Goal: Task Accomplishment & Management: Manage account settings

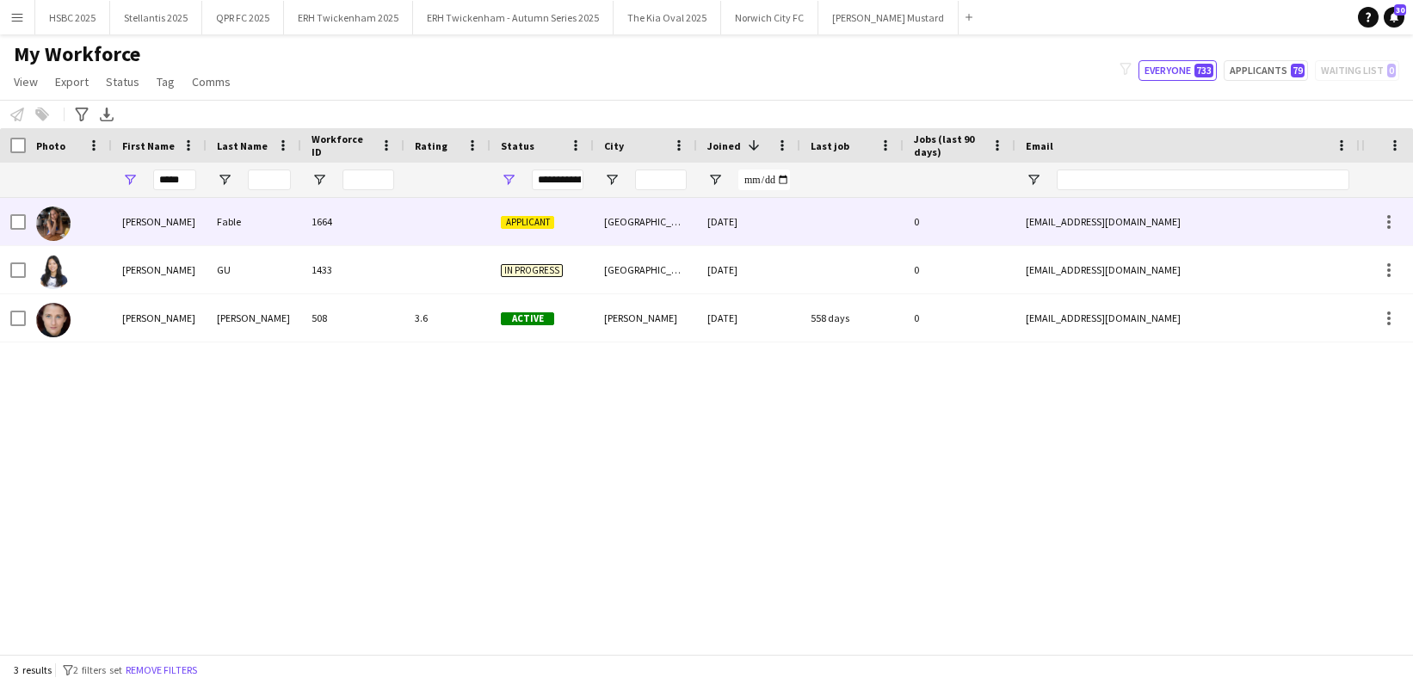
click at [446, 217] on div at bounding box center [448, 221] width 86 height 47
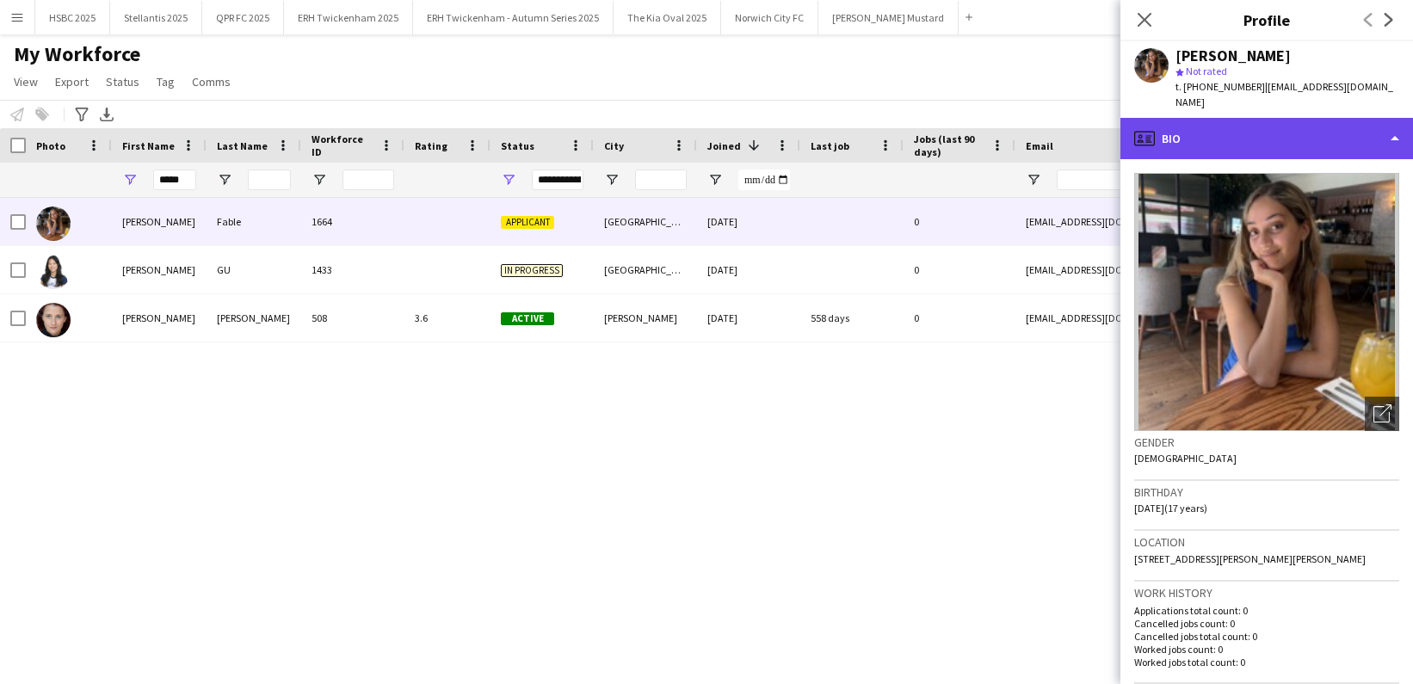
click at [1206, 118] on div "profile Bio" at bounding box center [1267, 138] width 293 height 41
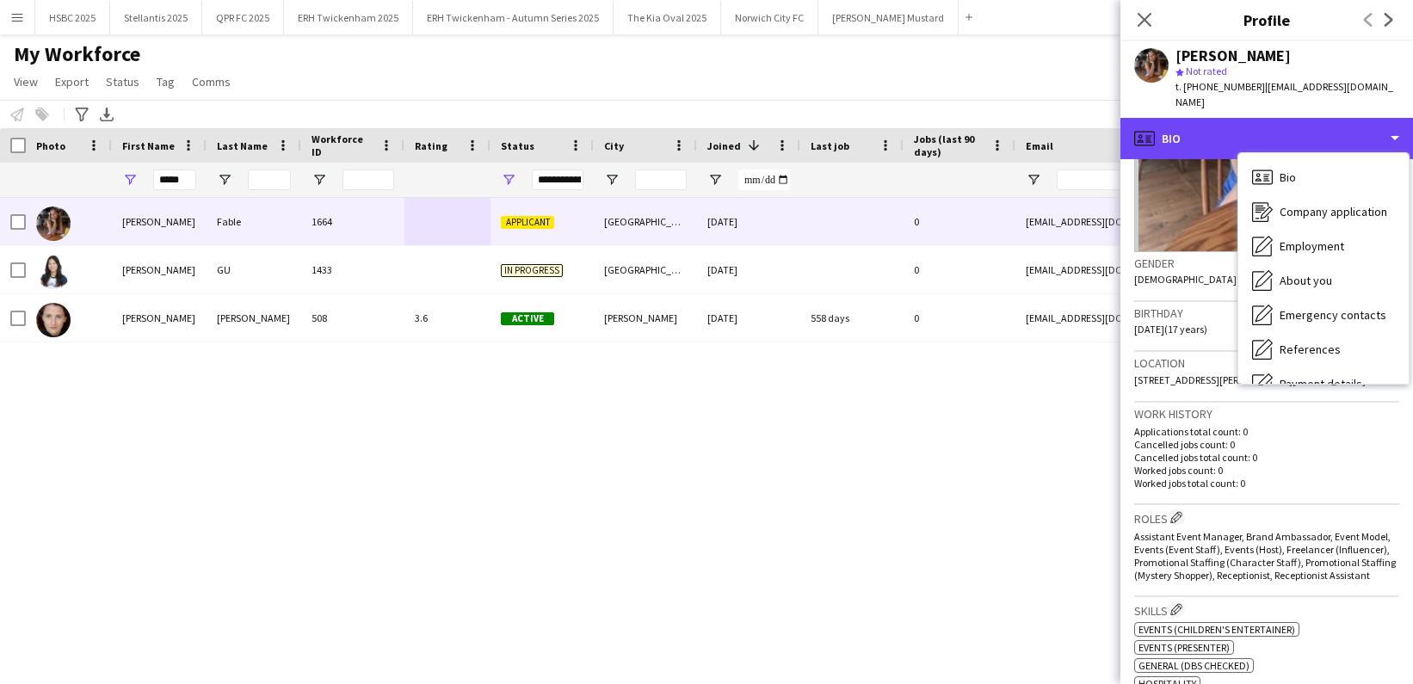
scroll to position [181, 0]
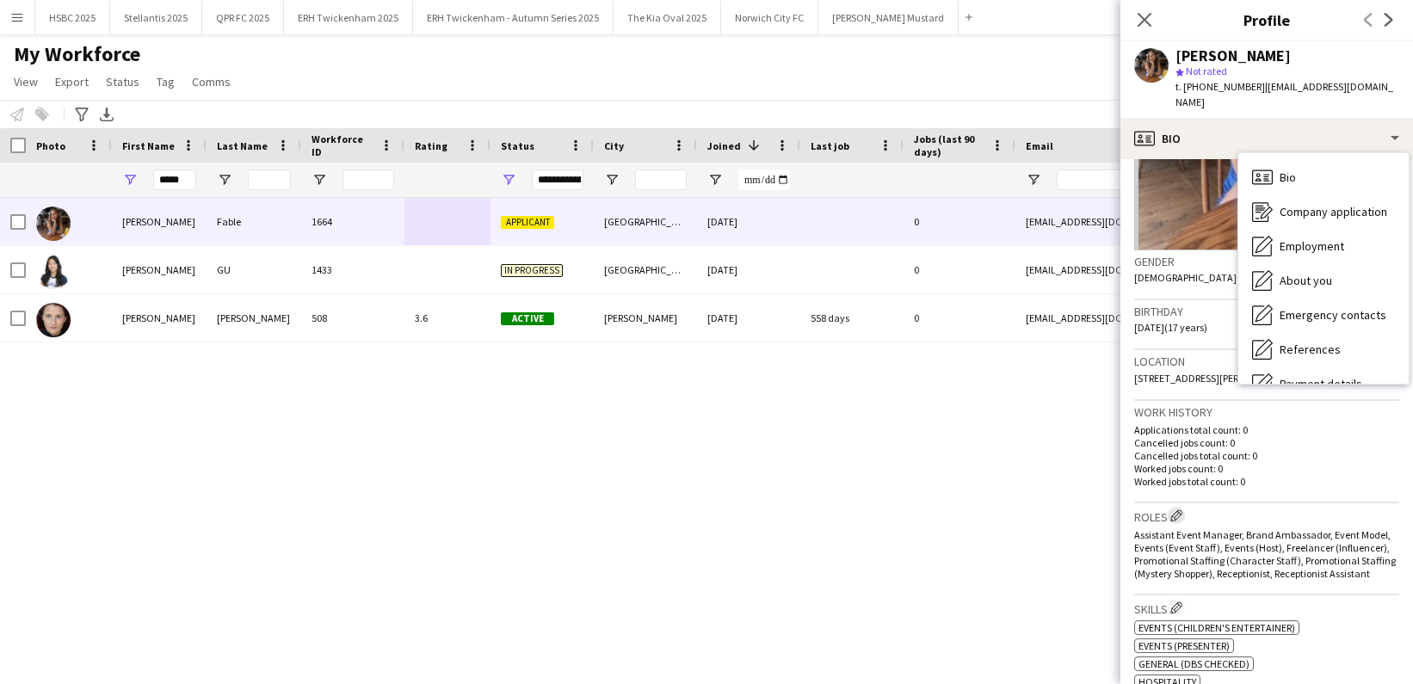
click at [1177, 510] on app-icon "Edit crew company roles" at bounding box center [1177, 516] width 12 height 12
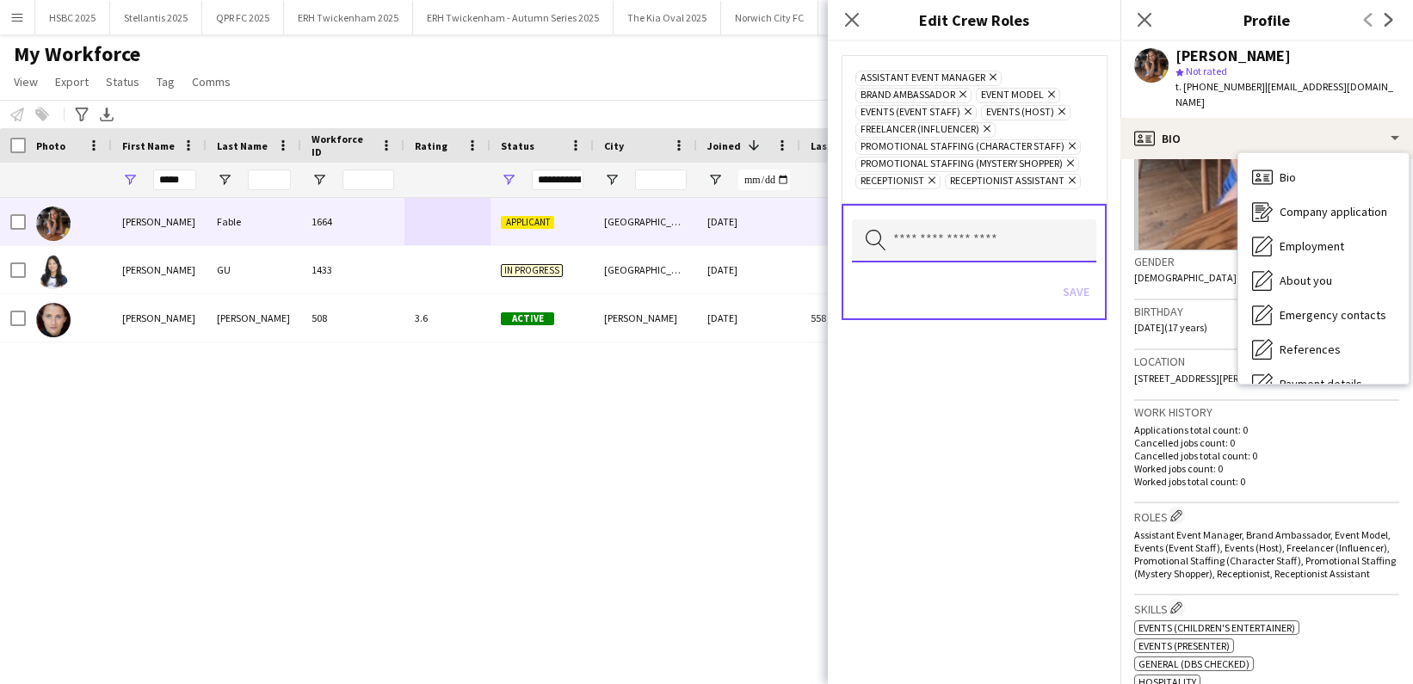
click at [998, 245] on input "text" at bounding box center [974, 240] width 244 height 43
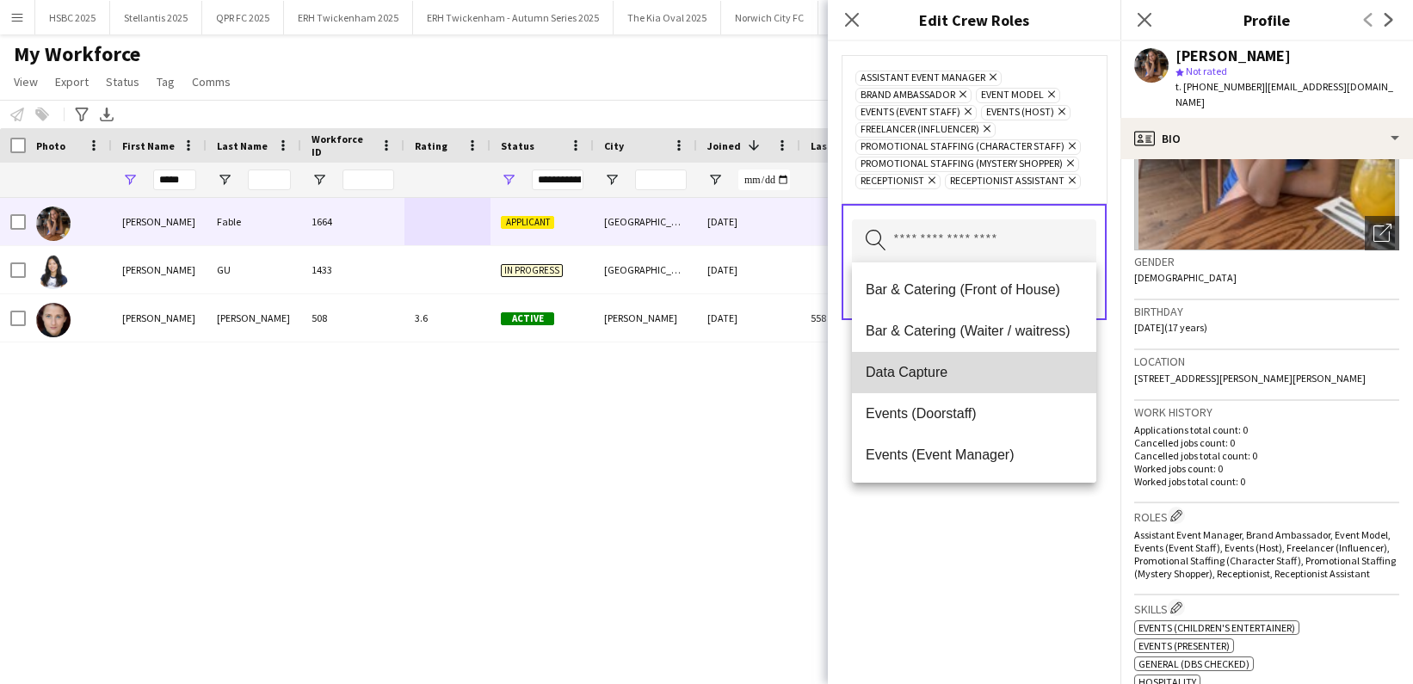
click at [989, 368] on span "Data Capture" at bounding box center [974, 372] width 217 height 16
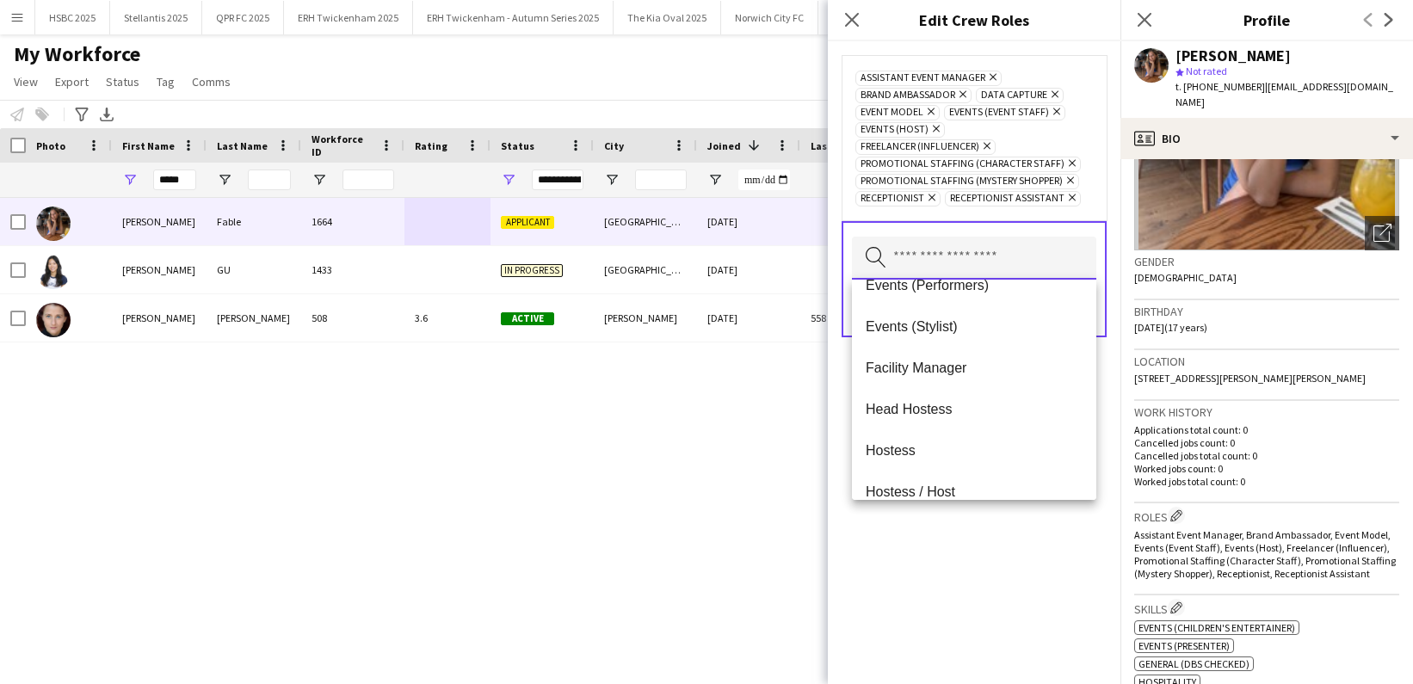
scroll to position [191, 0]
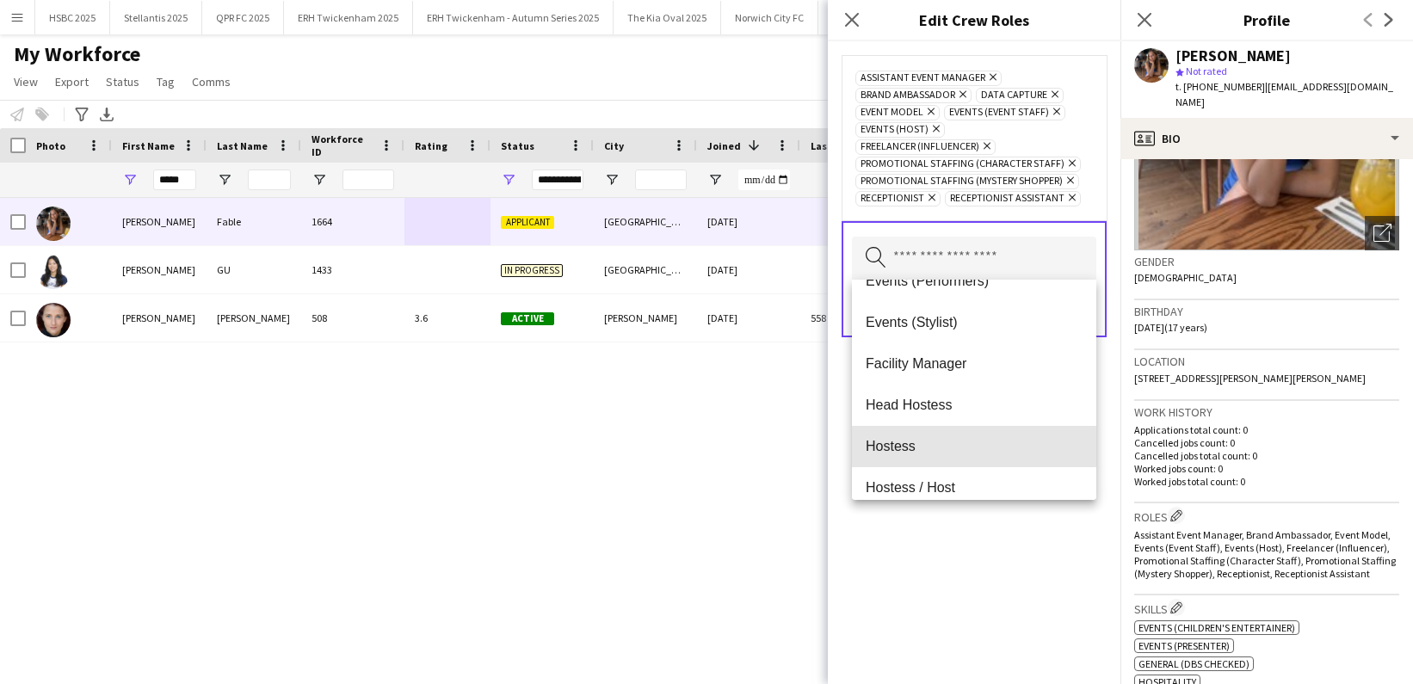
click at [967, 447] on span "Hostess" at bounding box center [974, 446] width 217 height 16
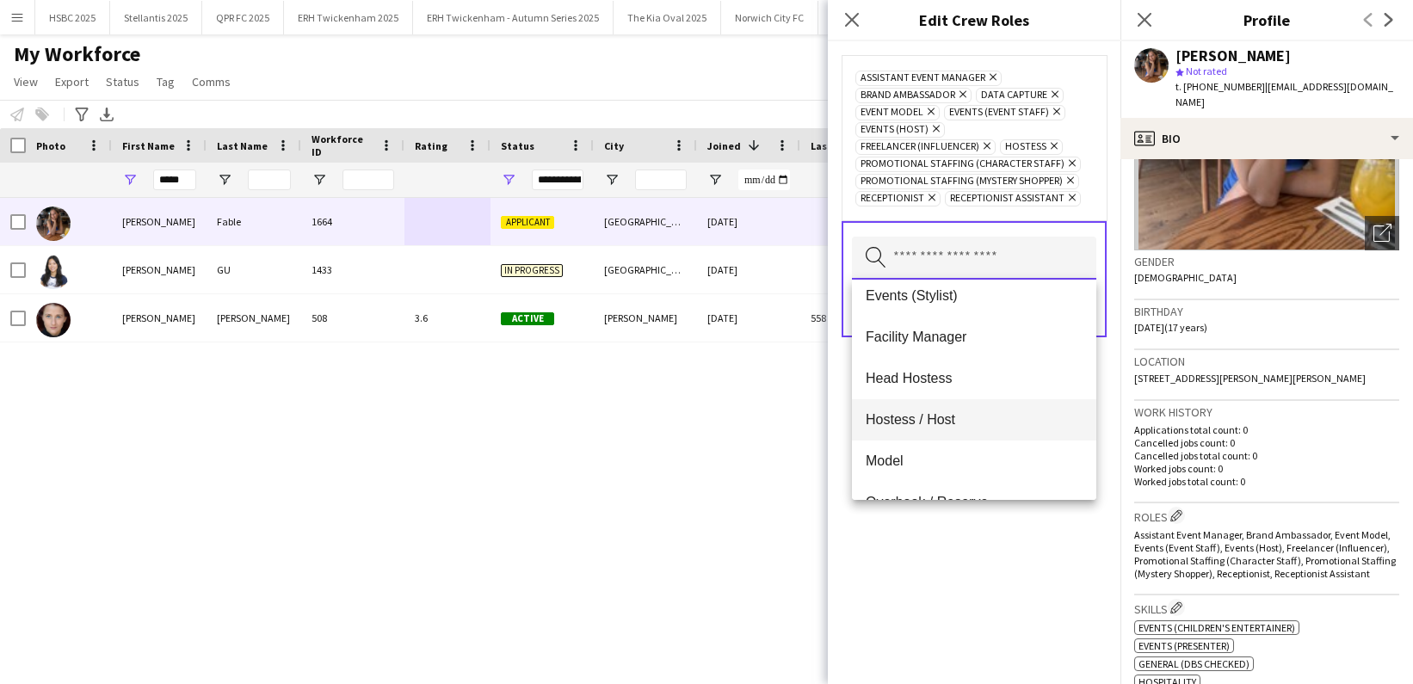
scroll to position [240, 0]
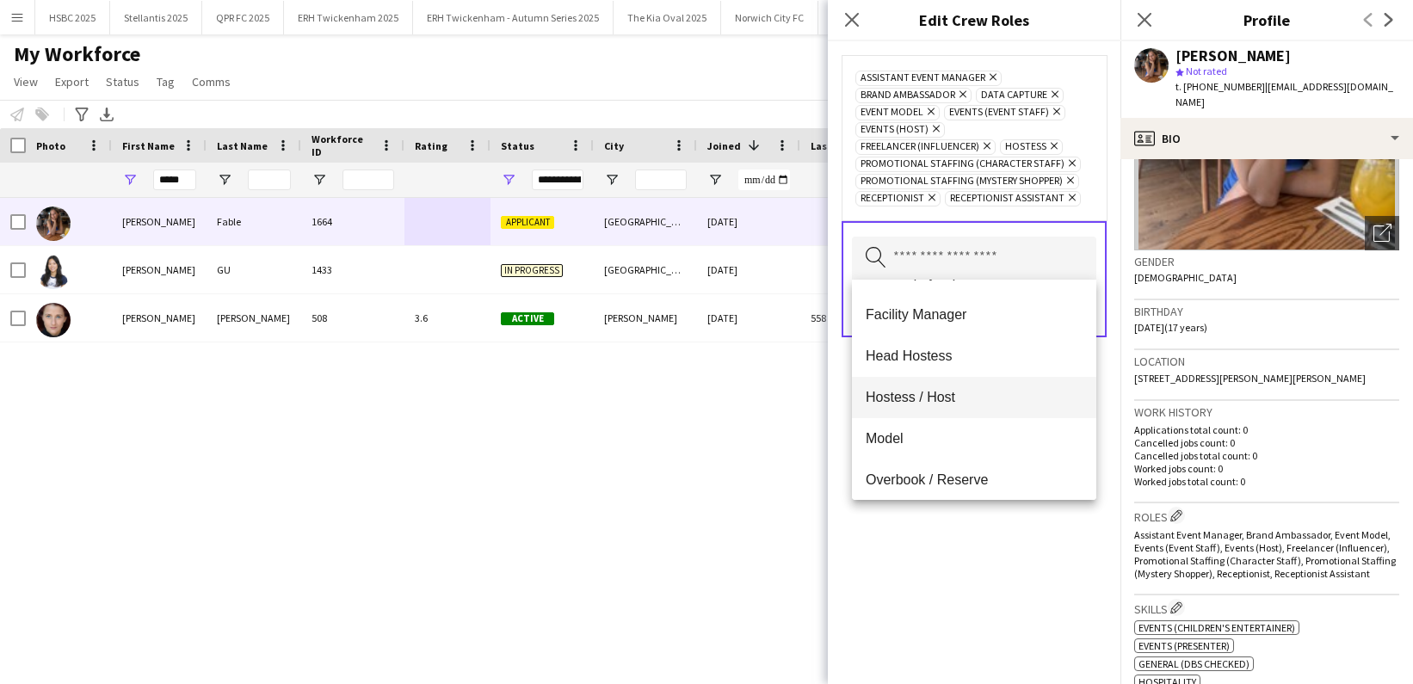
click at [967, 405] on span "Hostess / Host" at bounding box center [974, 397] width 217 height 16
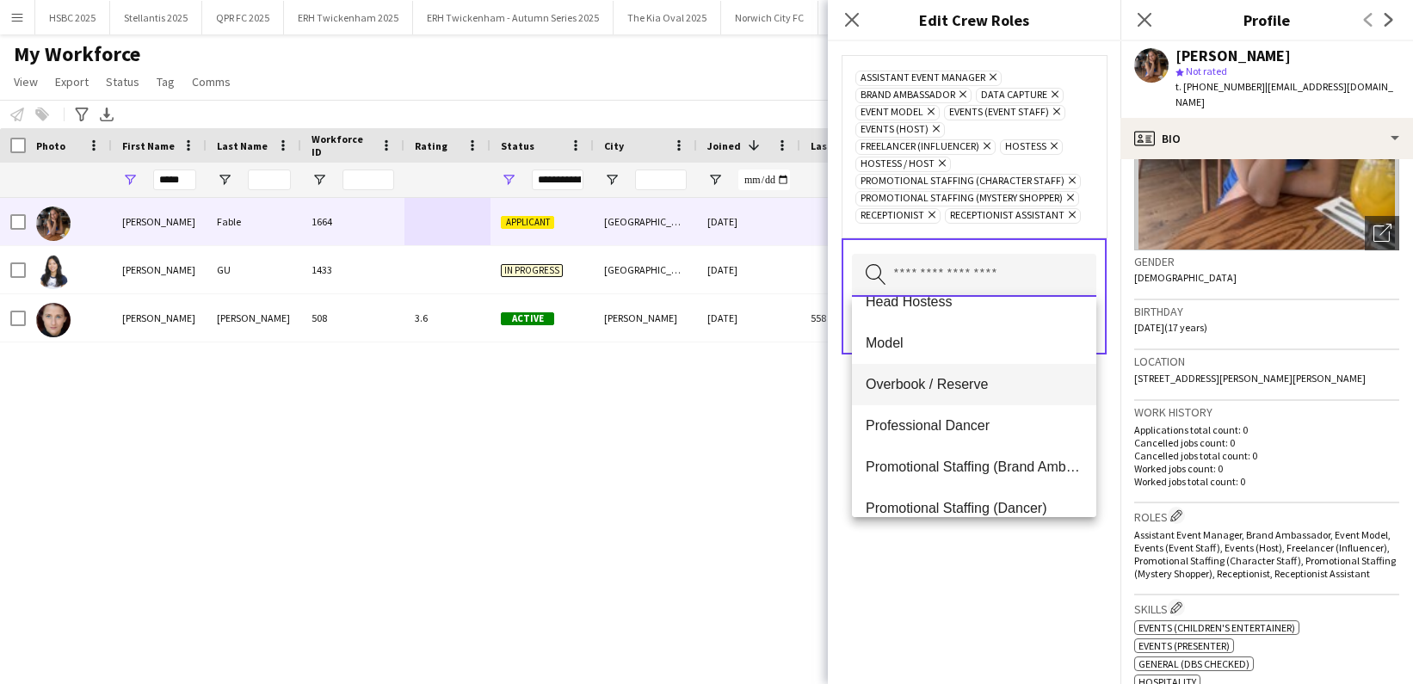
scroll to position [315, 0]
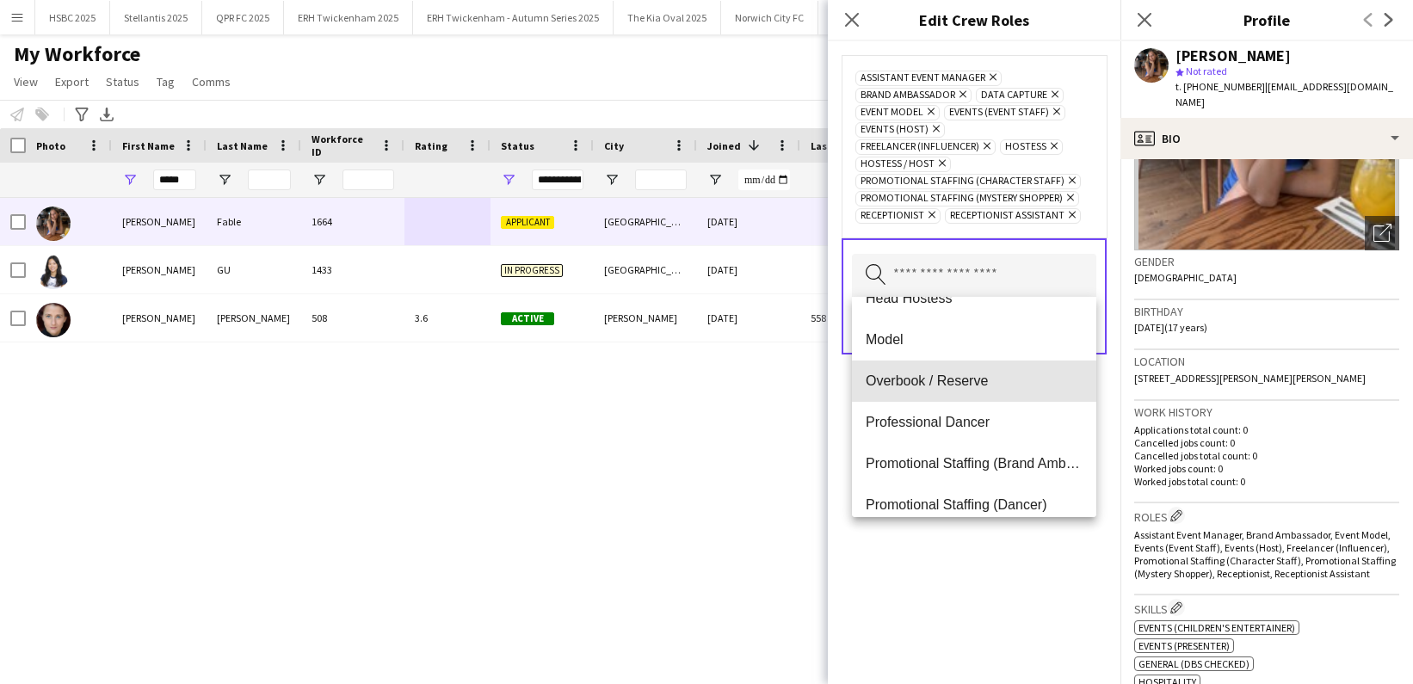
click at [965, 390] on mat-option "Overbook / Reserve" at bounding box center [974, 381] width 244 height 41
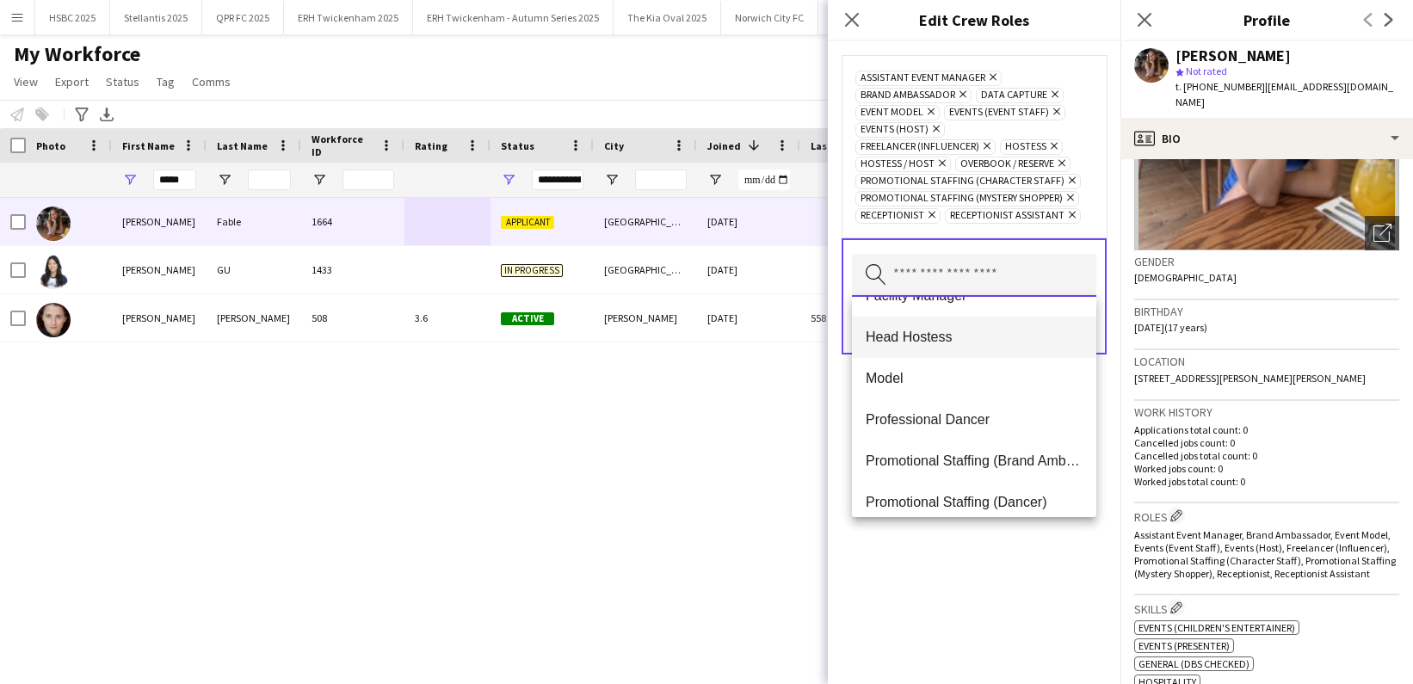
scroll to position [300, 0]
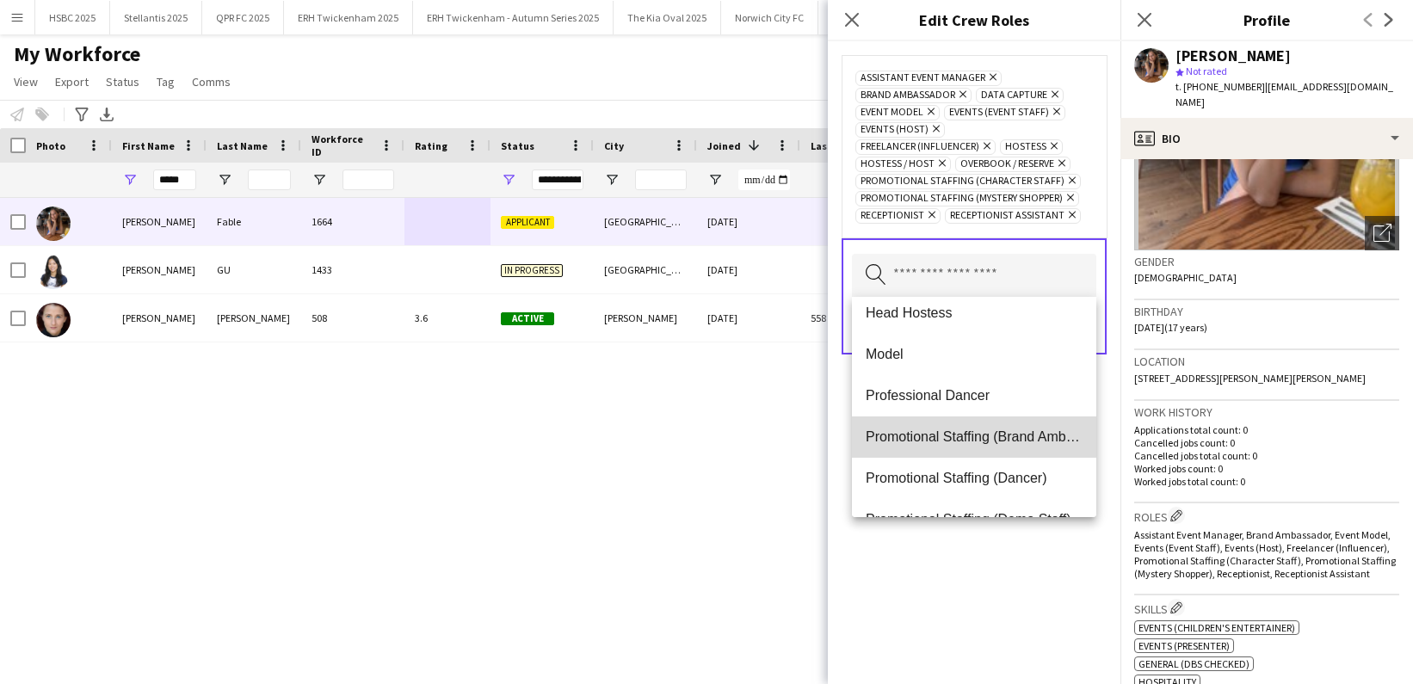
click at [978, 430] on span "Promotional Staffing (Brand Ambassadors)" at bounding box center [974, 437] width 217 height 16
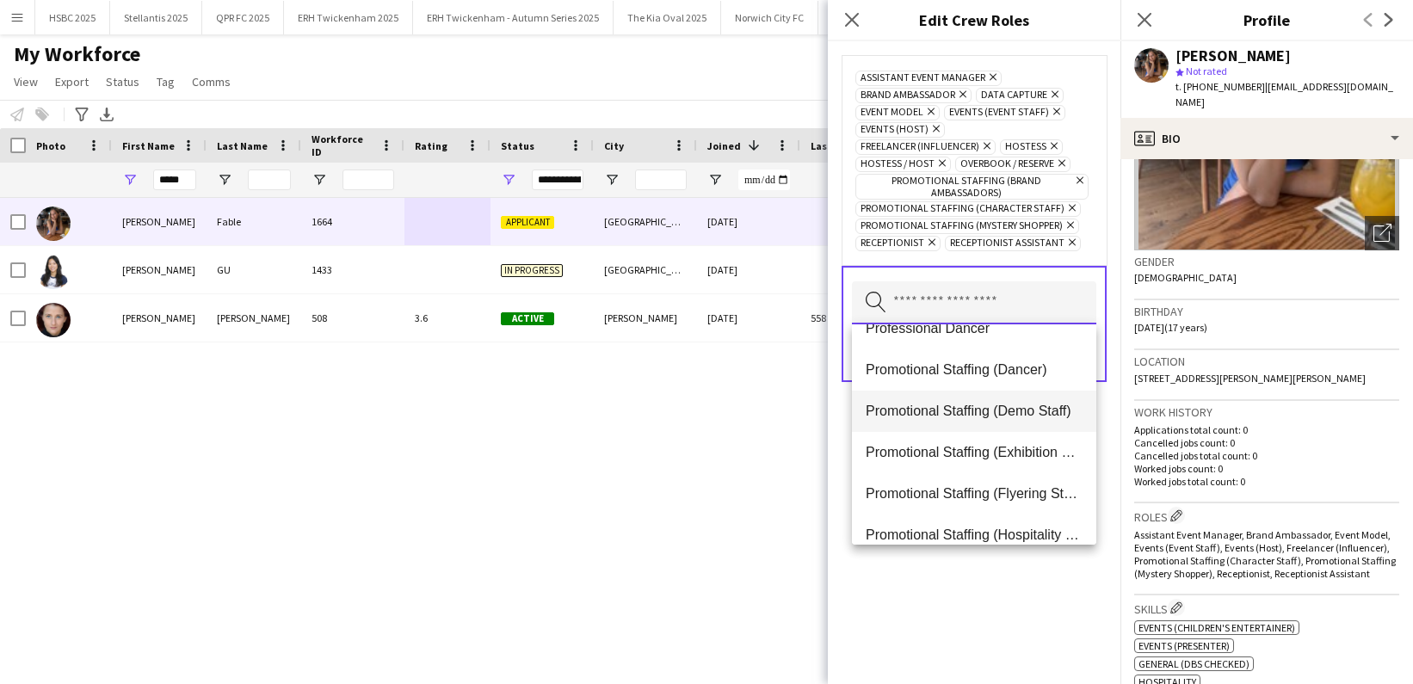
scroll to position [398, 0]
click at [983, 417] on mat-option "Promotional Staffing (Demo Staff)" at bounding box center [974, 408] width 244 height 41
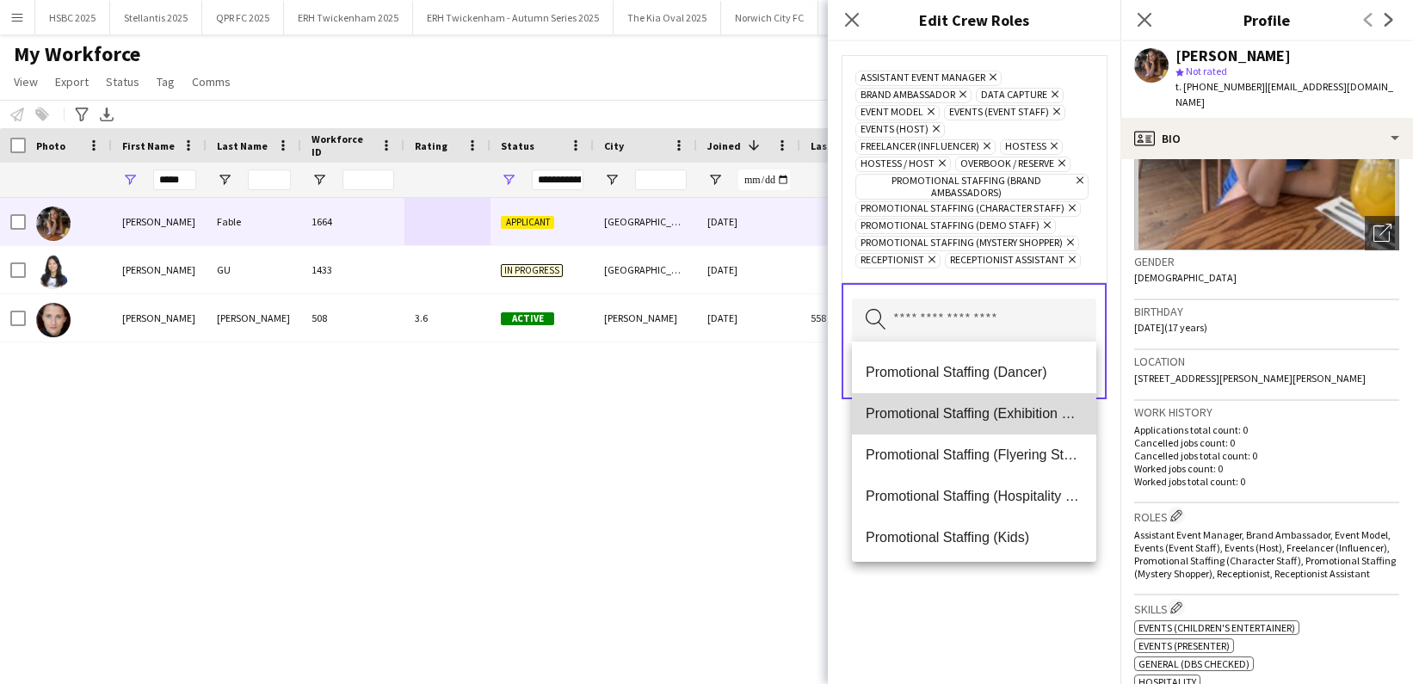
scroll to position [405, 0]
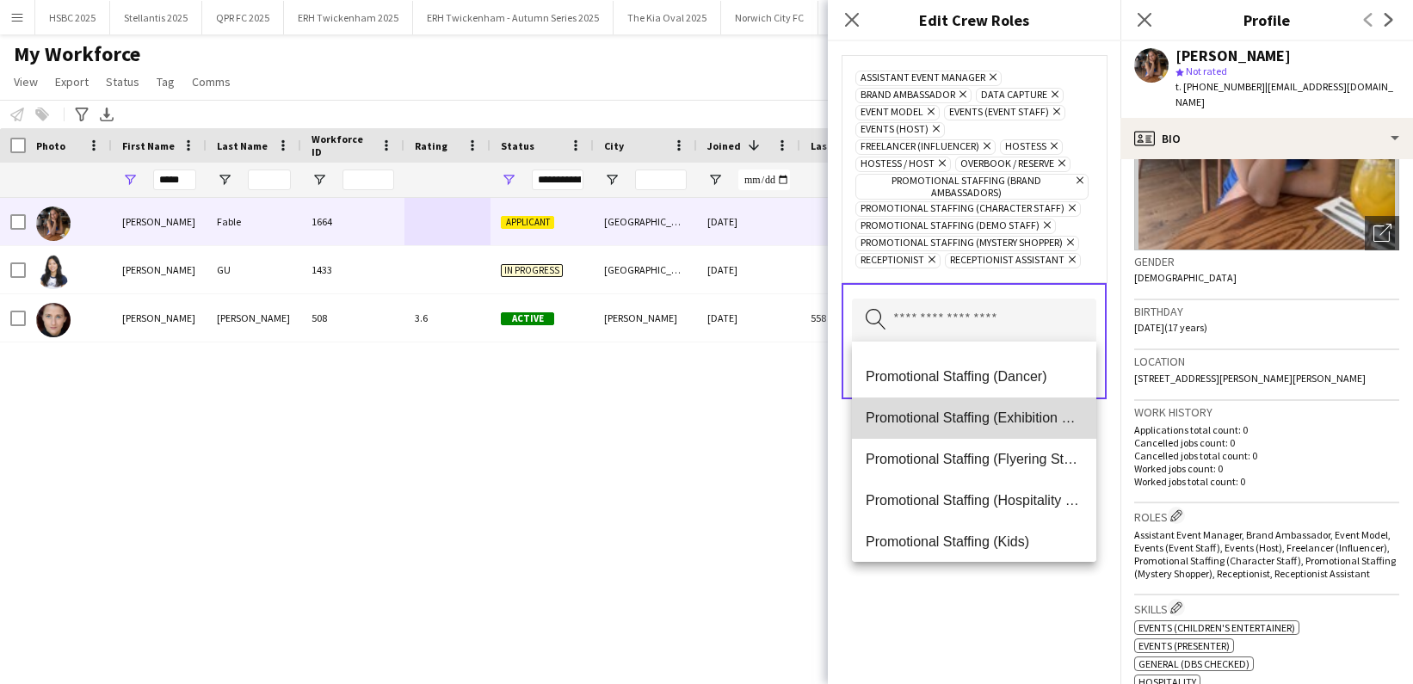
click at [983, 417] on span "Promotional Staffing (Exhibition Host)" at bounding box center [974, 418] width 217 height 16
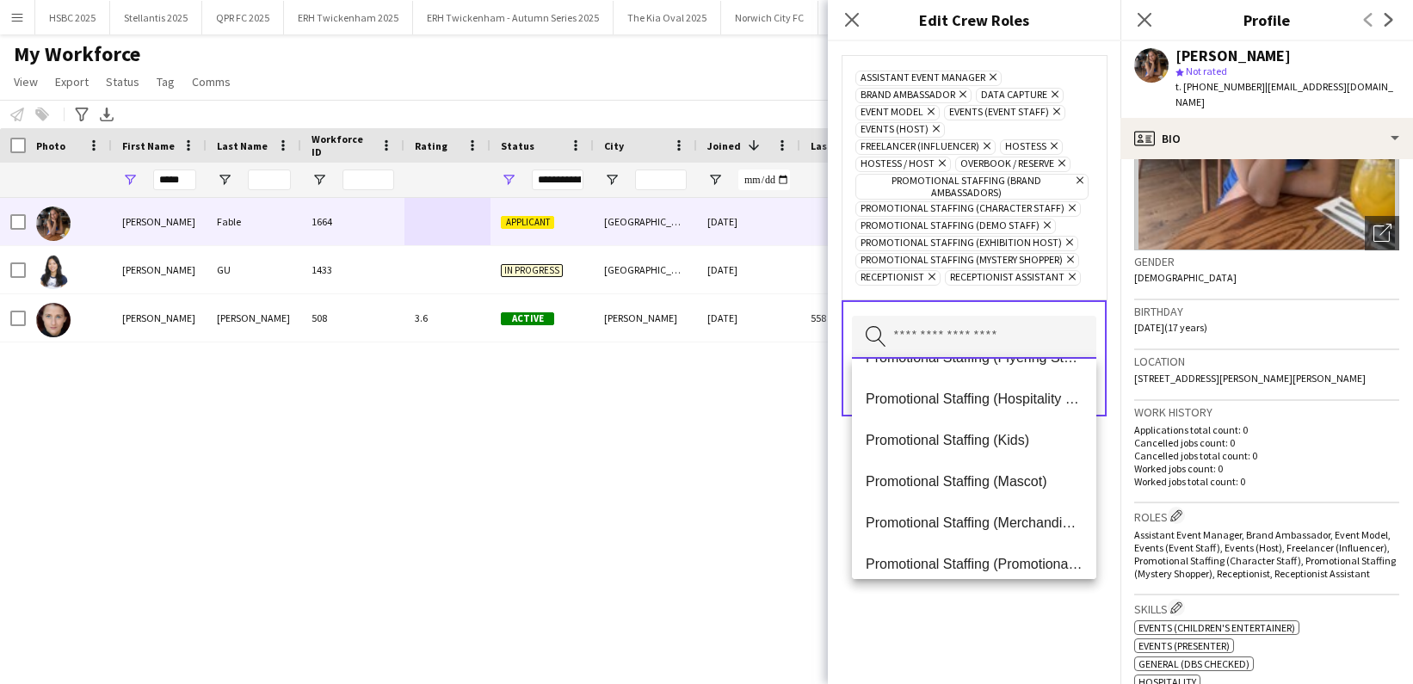
scroll to position [474, 0]
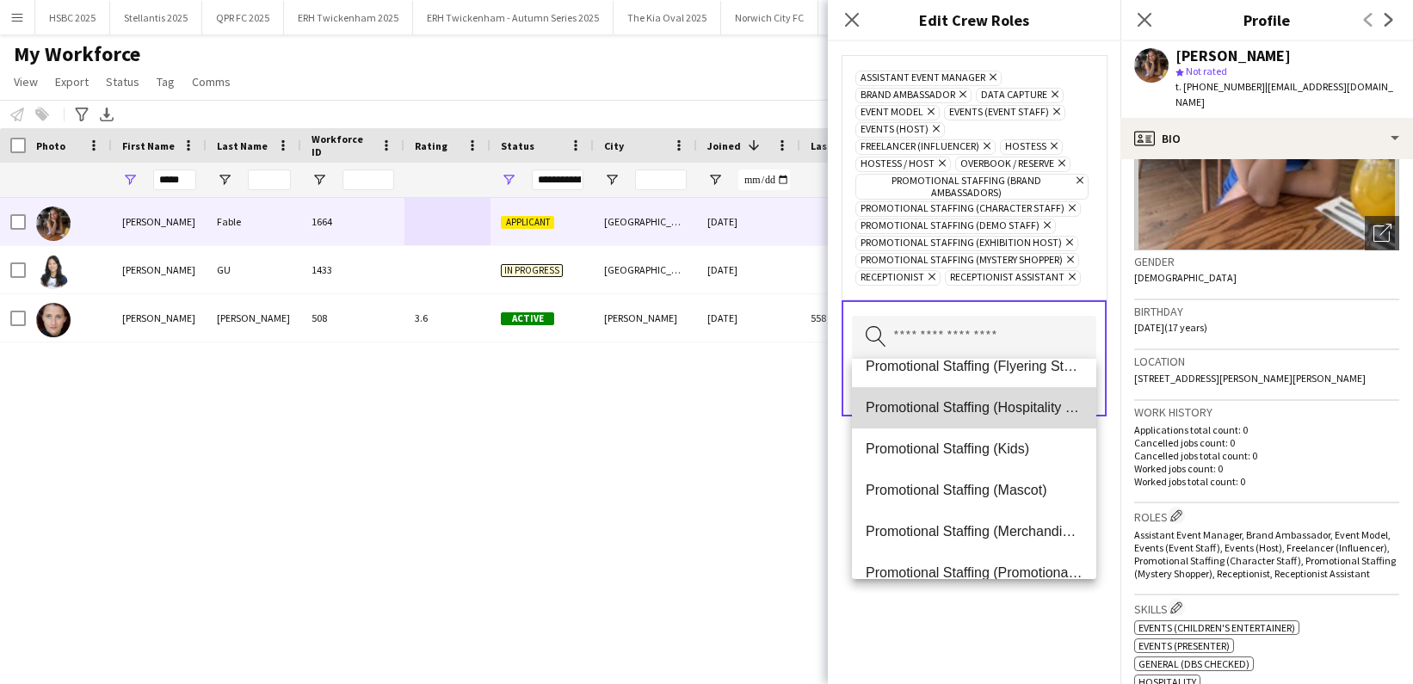
click at [978, 409] on span "Promotional Staffing (Hospitality Staff)" at bounding box center [974, 407] width 217 height 16
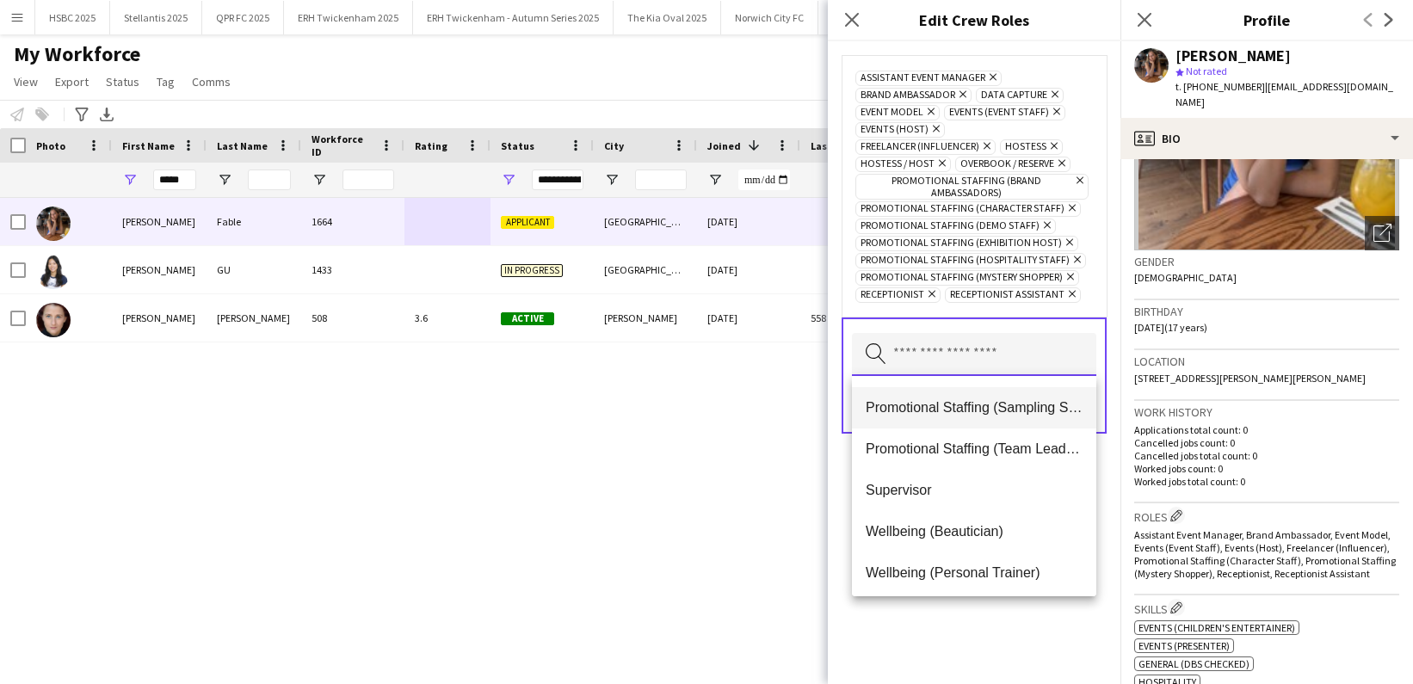
scroll to position [779, 0]
click at [1262, 507] on h3 "Roles Edit crew company roles" at bounding box center [1266, 516] width 265 height 18
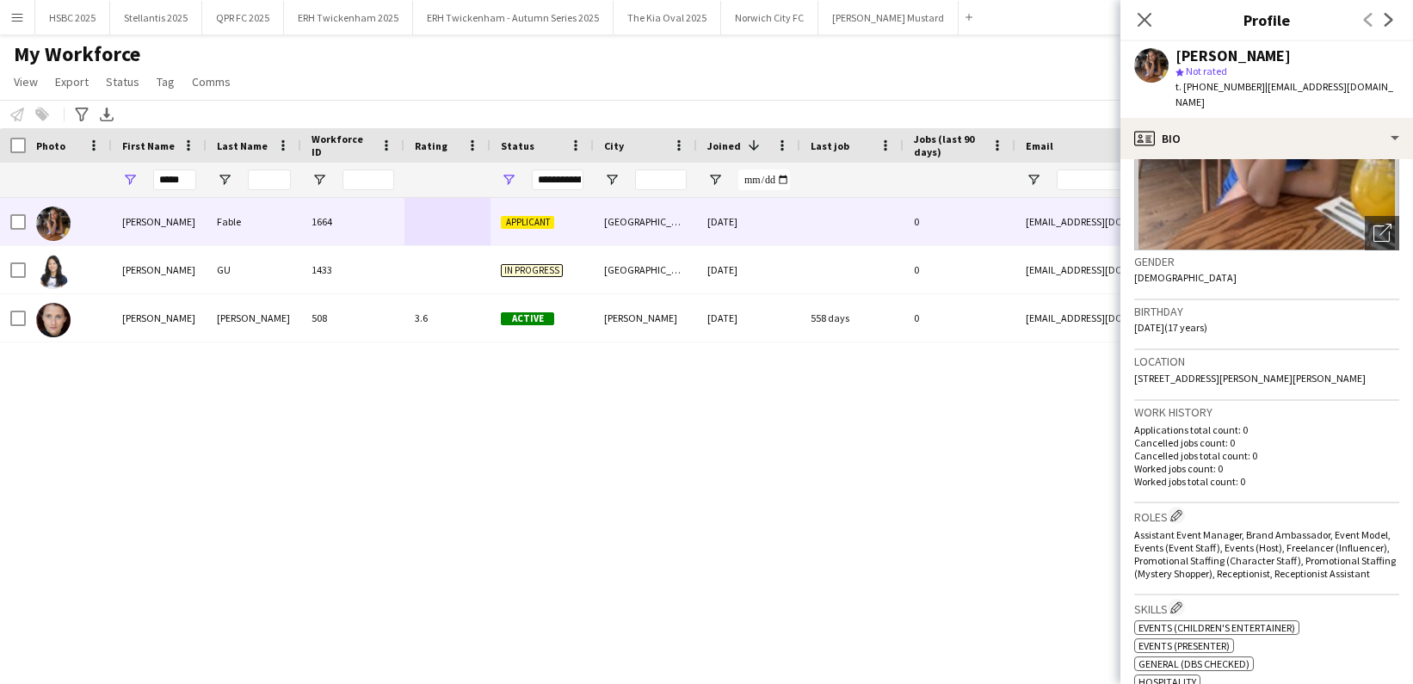
click at [1262, 544] on span "Assistant Event Manager, Brand Ambassador, Event Model, Events (Event Staff), E…" at bounding box center [1265, 554] width 262 height 52
click at [1174, 510] on app-icon "Edit crew company roles" at bounding box center [1177, 516] width 12 height 12
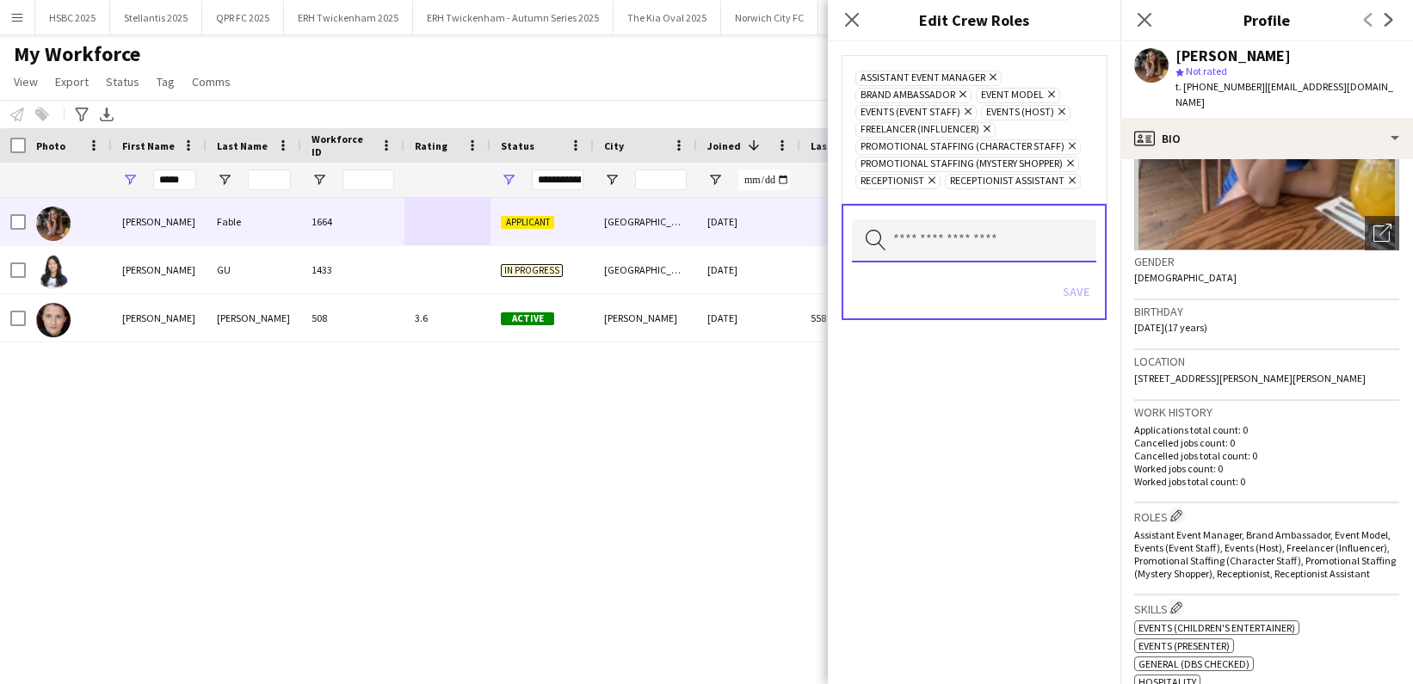
click at [947, 229] on input "text" at bounding box center [974, 240] width 244 height 43
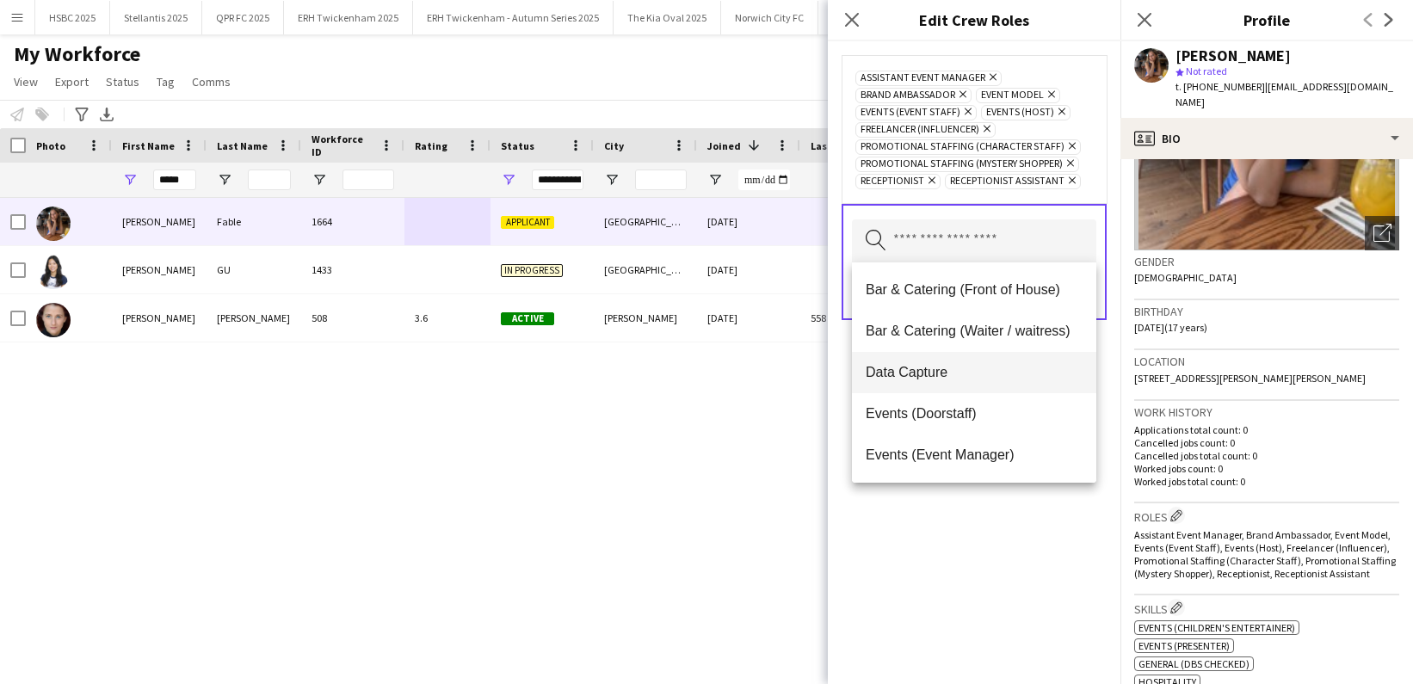
click at [954, 368] on span "Data Capture" at bounding box center [974, 372] width 217 height 16
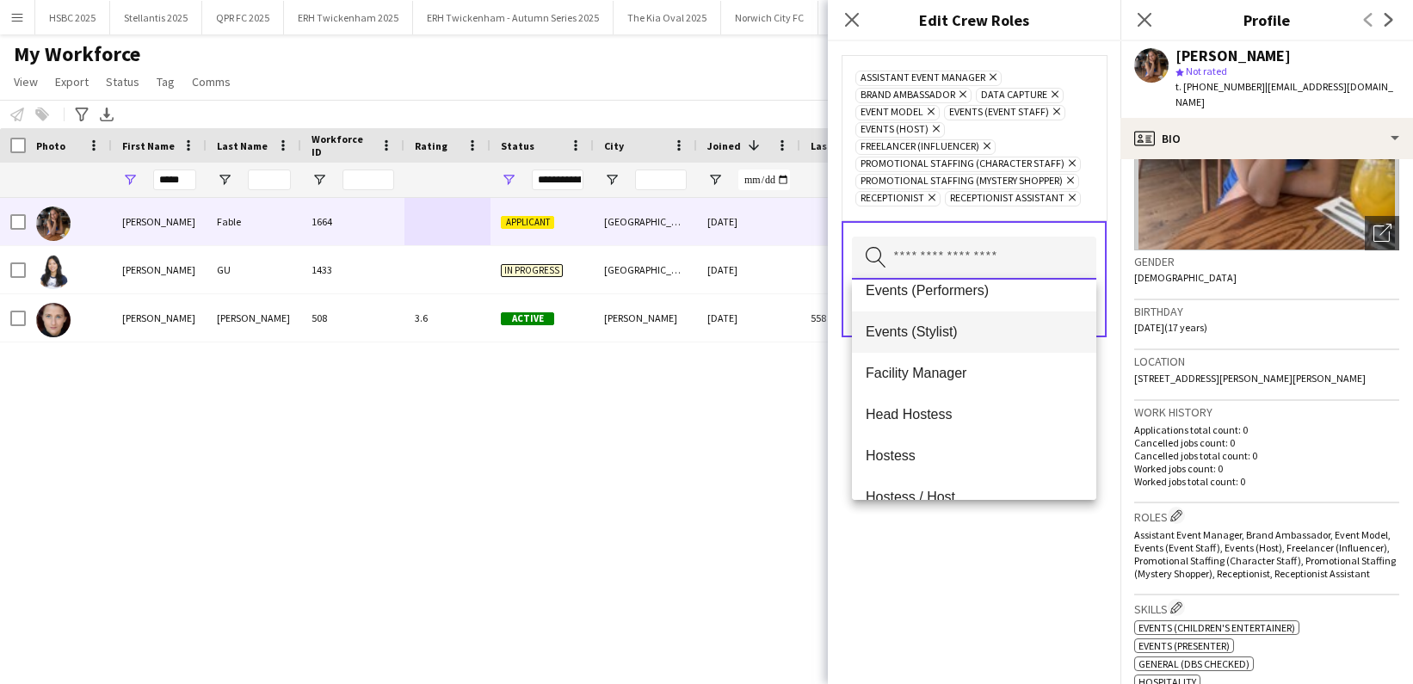
scroll to position [189, 0]
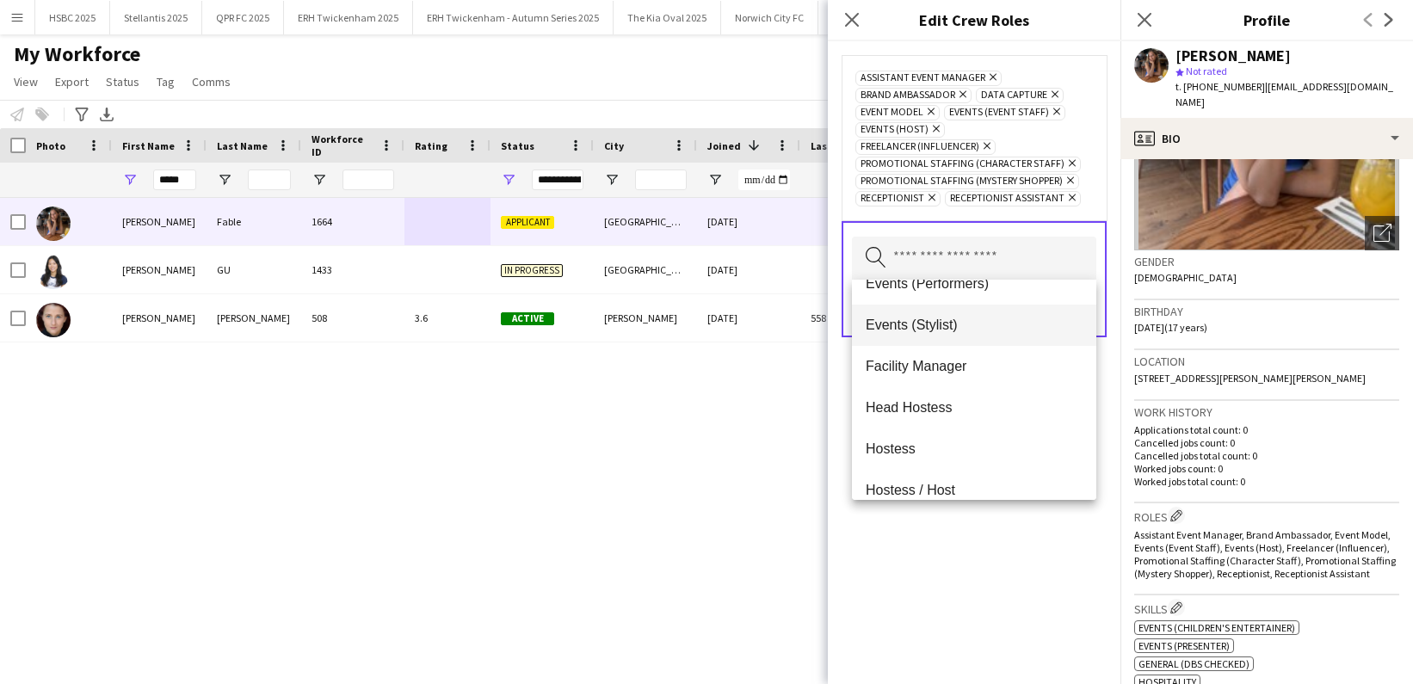
click at [968, 419] on mat-option "Head Hostess" at bounding box center [974, 407] width 244 height 41
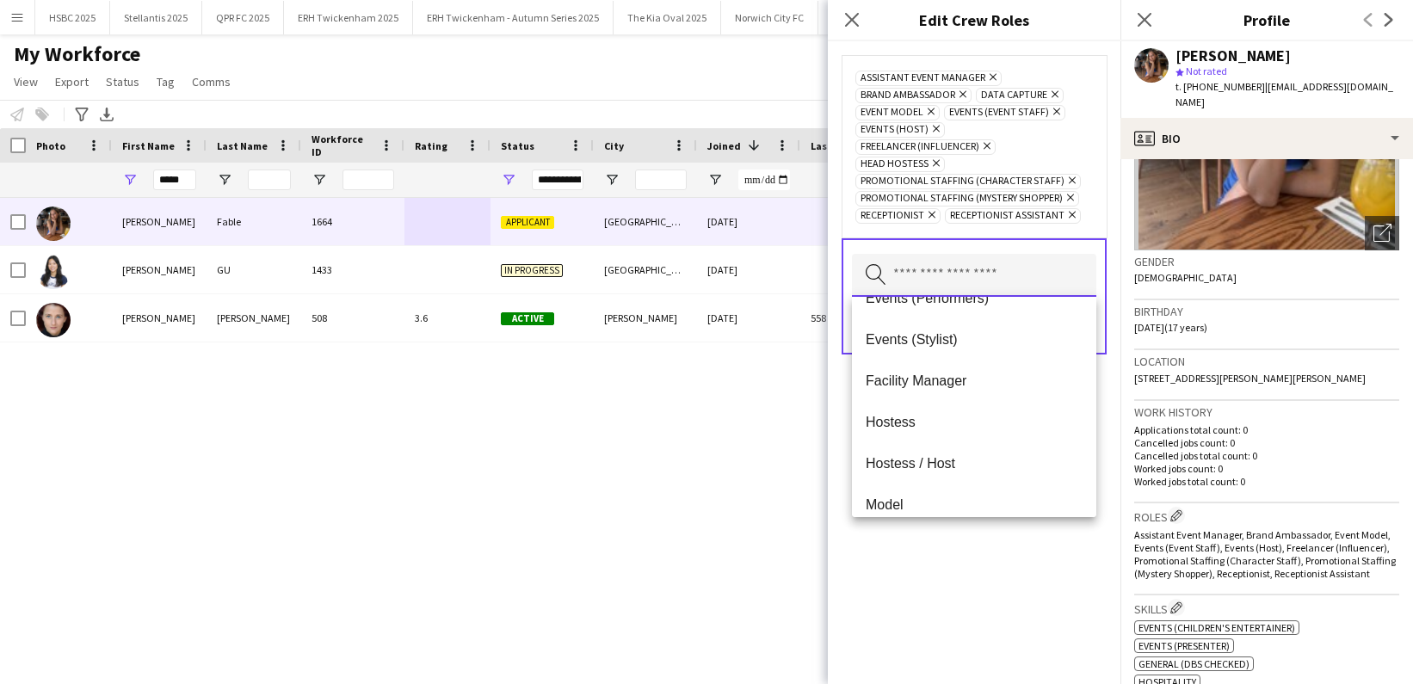
scroll to position [196, 0]
click at [948, 415] on span "Hostess" at bounding box center [974, 417] width 217 height 16
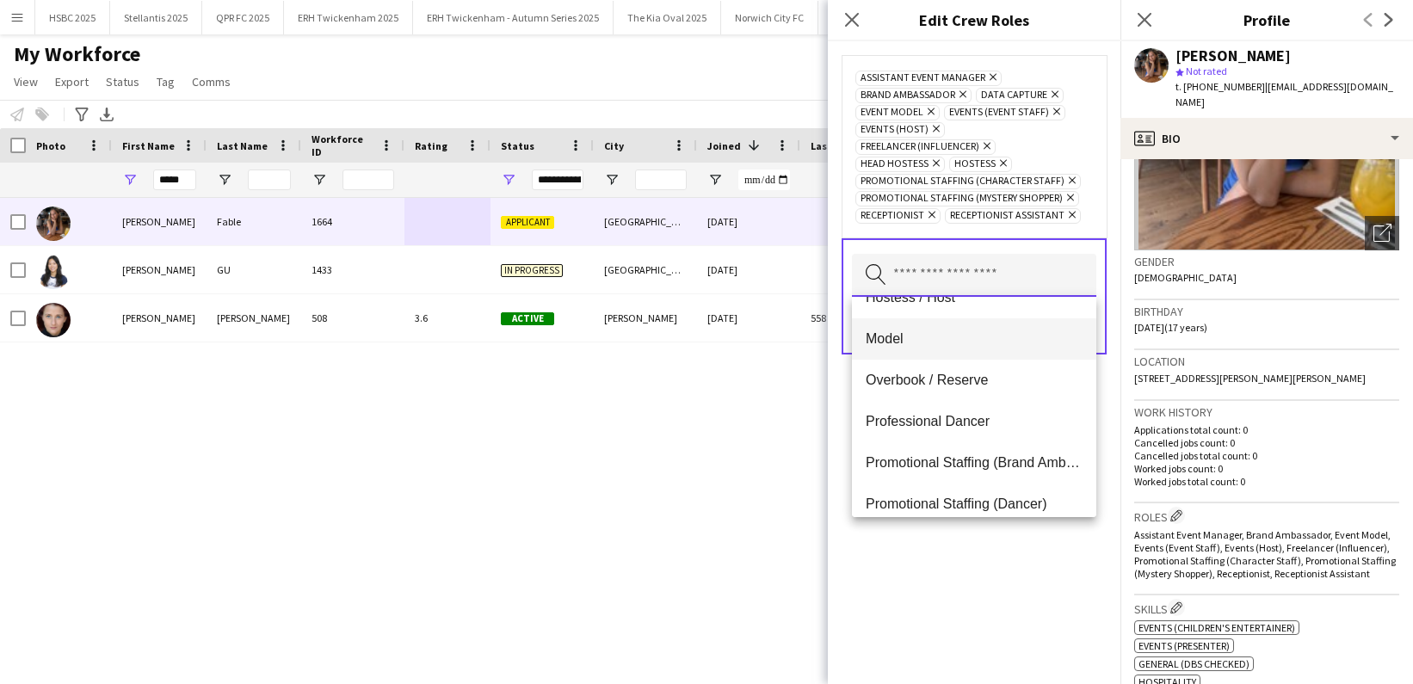
scroll to position [294, 0]
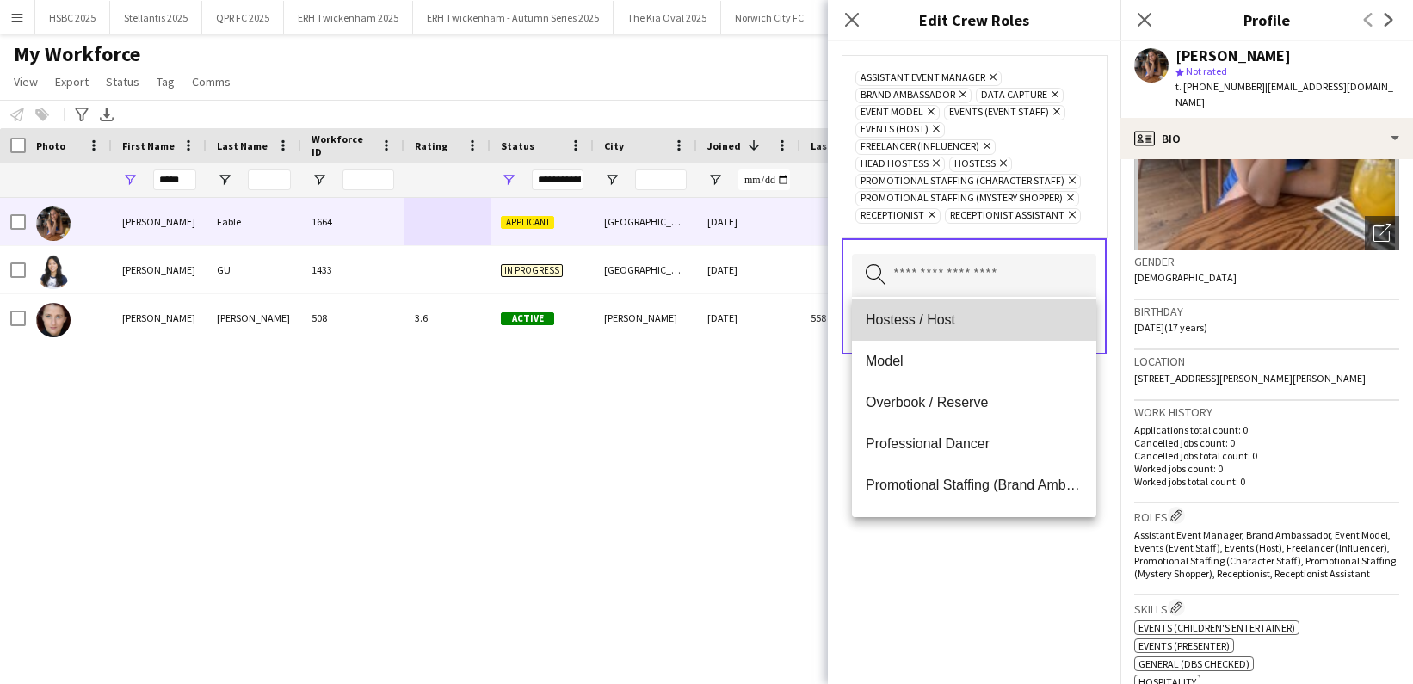
click at [920, 319] on span "Hostess / Host" at bounding box center [974, 320] width 217 height 16
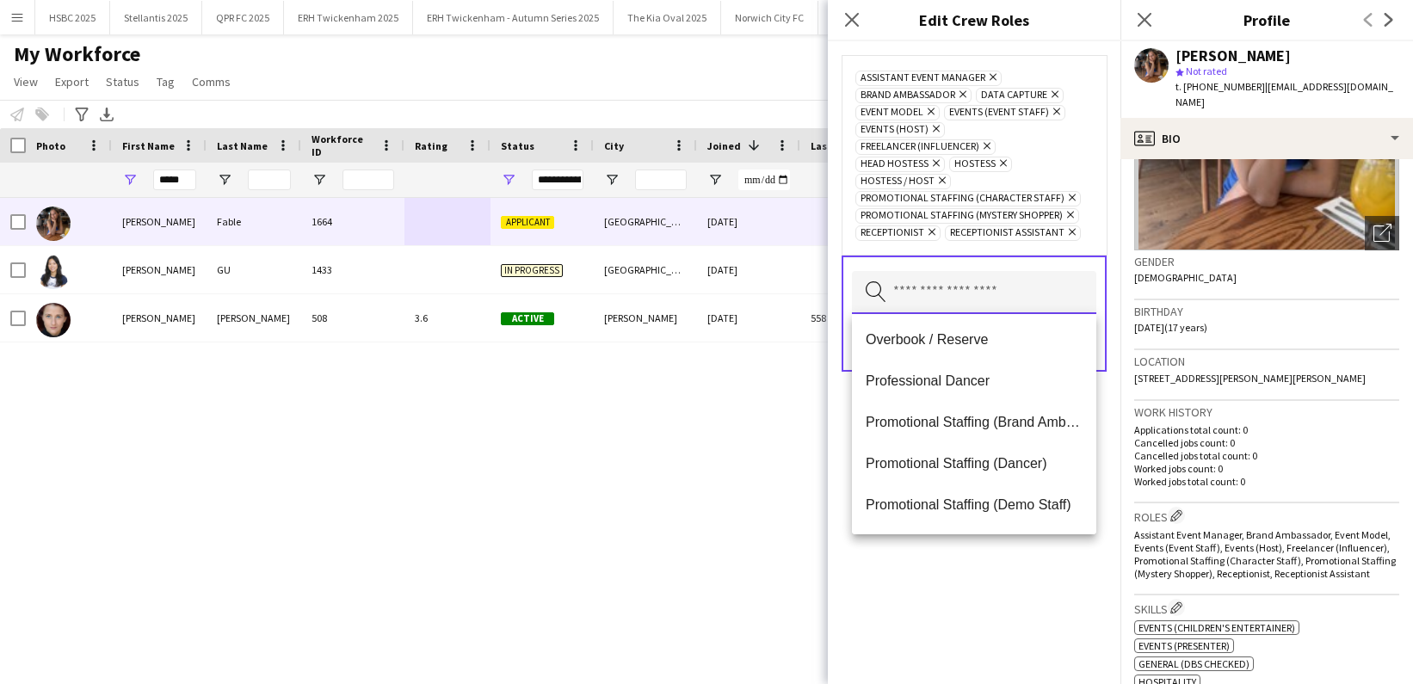
scroll to position [341, 0]
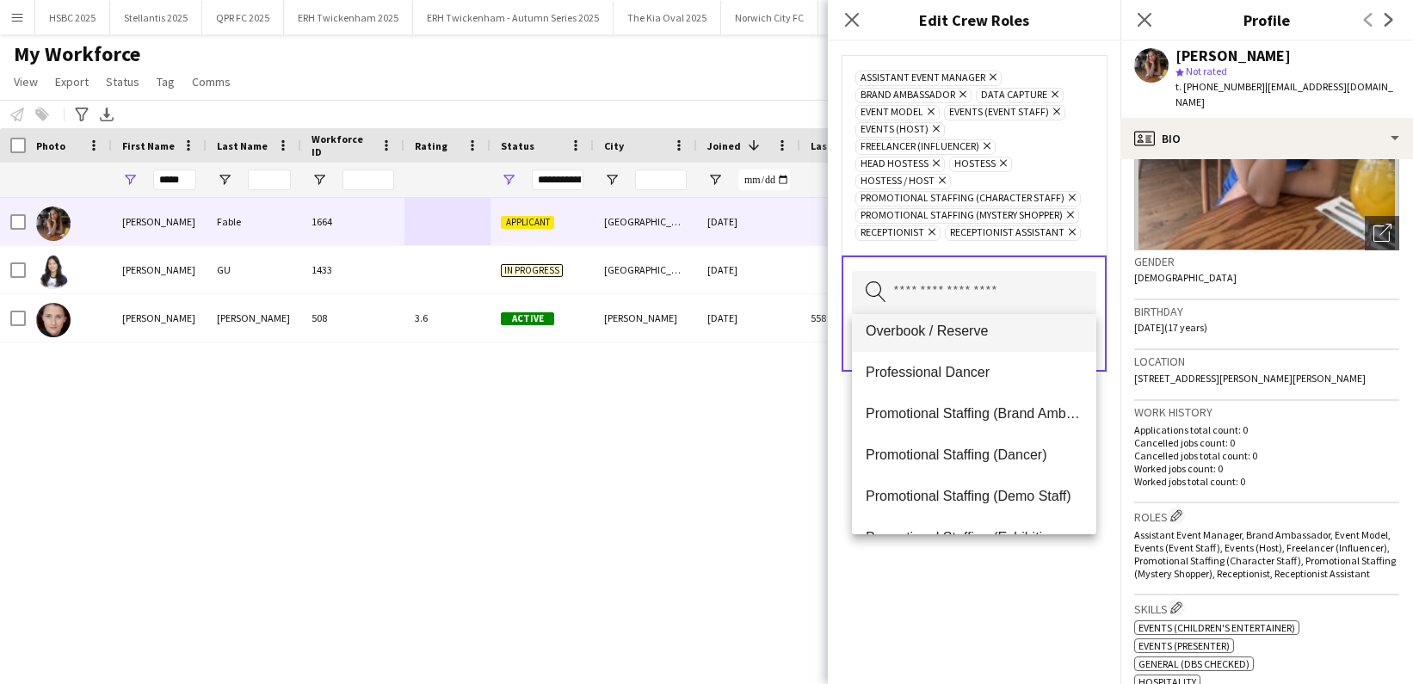
click at [935, 325] on span "Overbook / Reserve" at bounding box center [974, 331] width 217 height 16
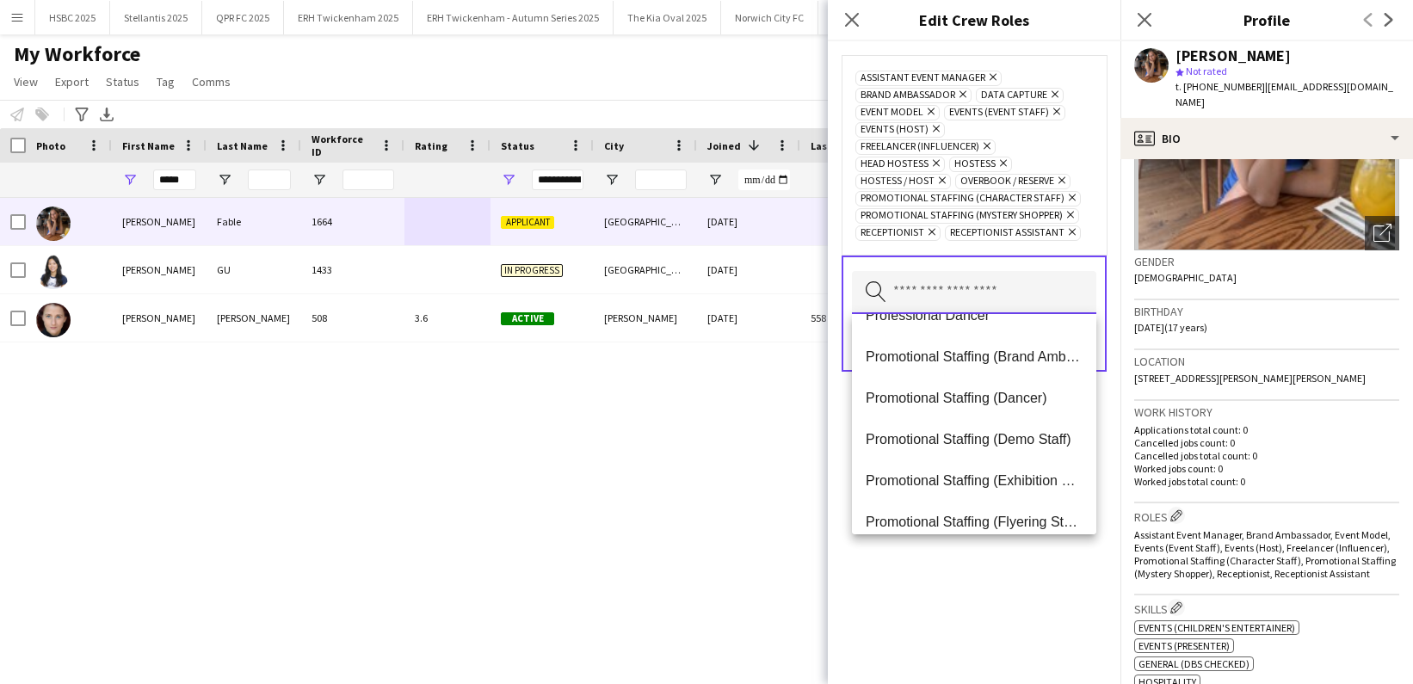
scroll to position [357, 0]
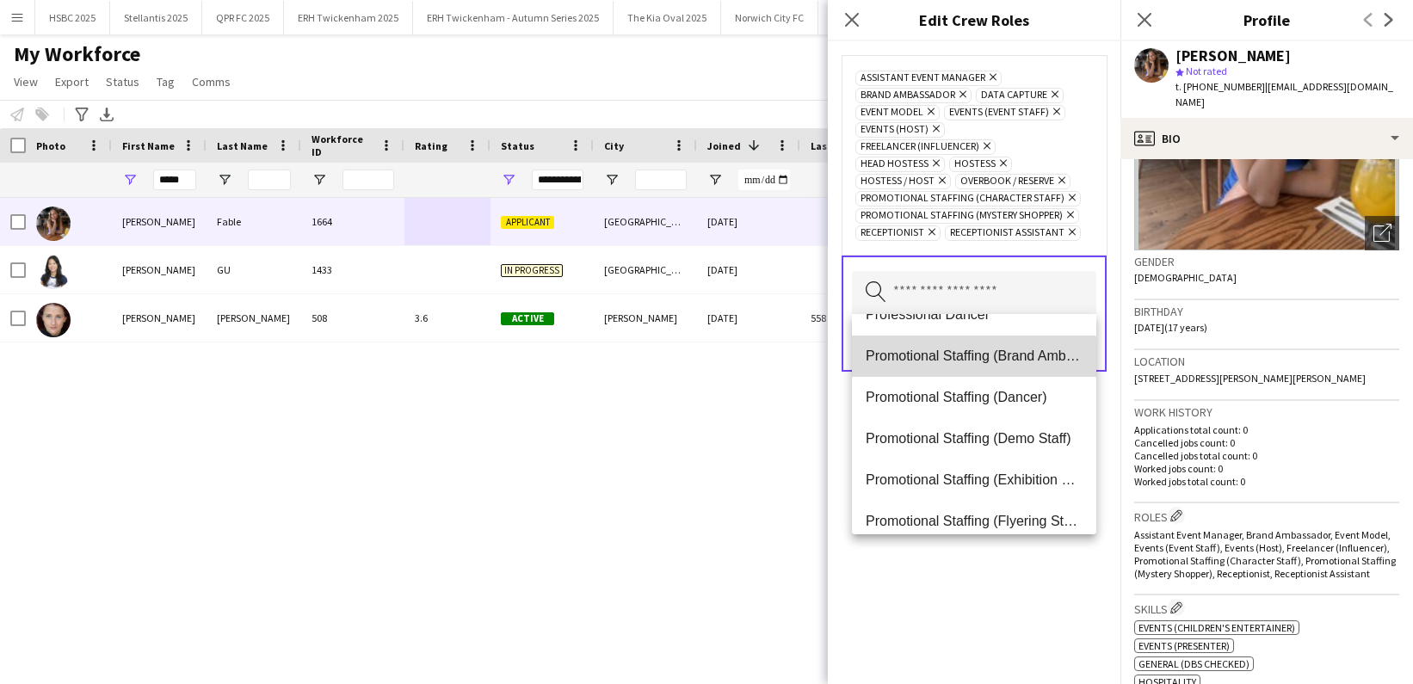
click at [941, 362] on span "Promotional Staffing (Brand Ambassadors)" at bounding box center [974, 356] width 217 height 16
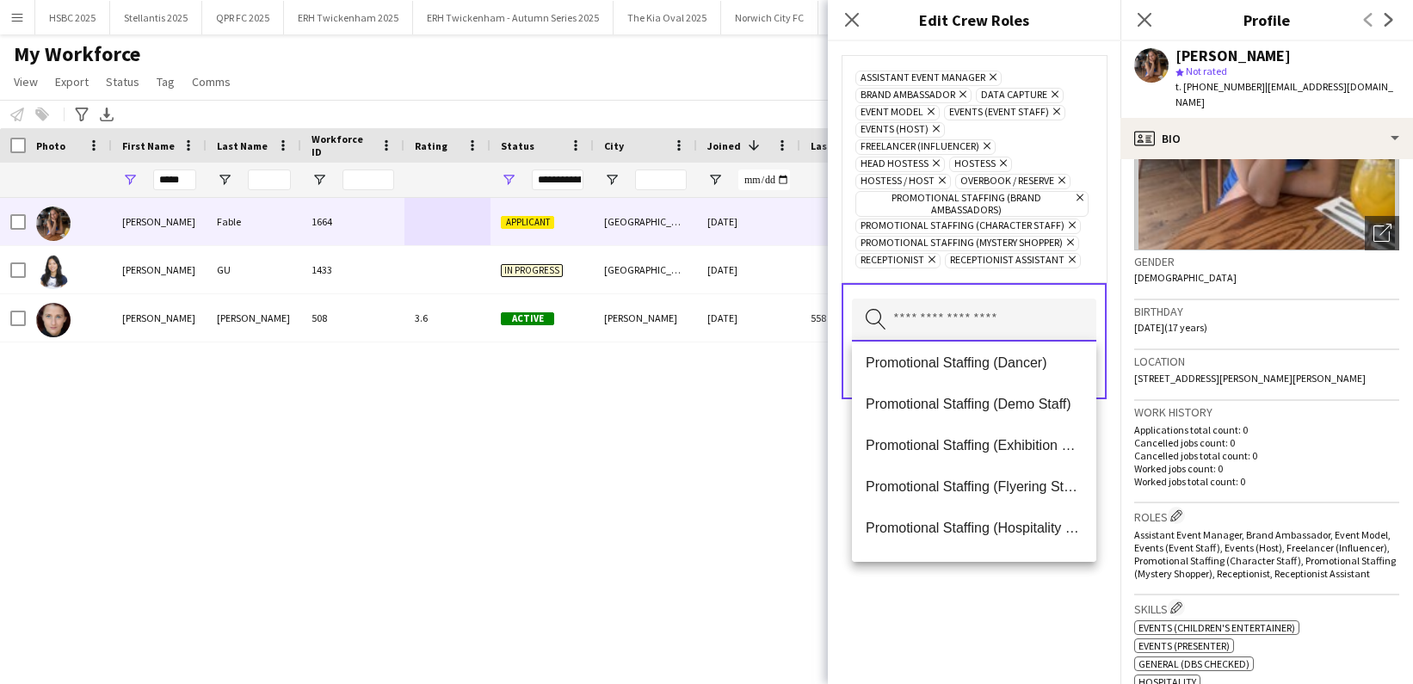
scroll to position [381, 0]
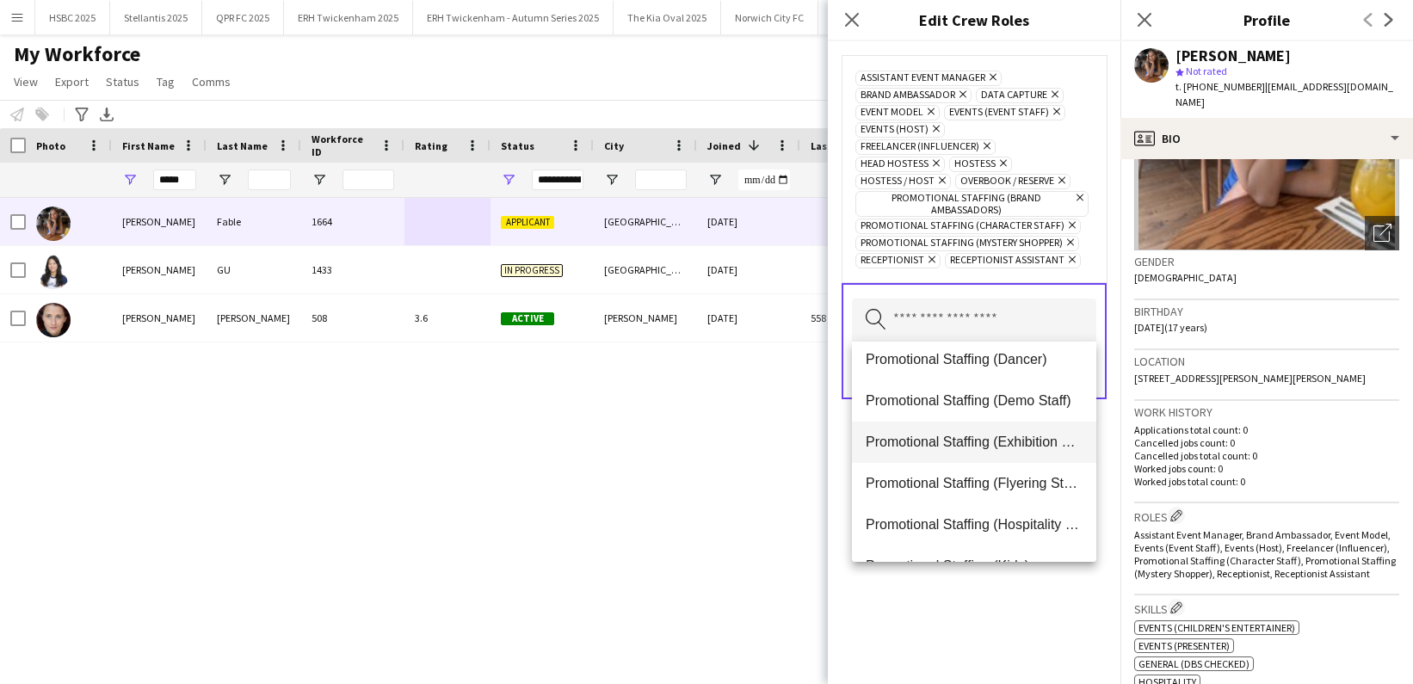
click at [953, 431] on mat-option "Promotional Staffing (Exhibition Host)" at bounding box center [974, 442] width 244 height 41
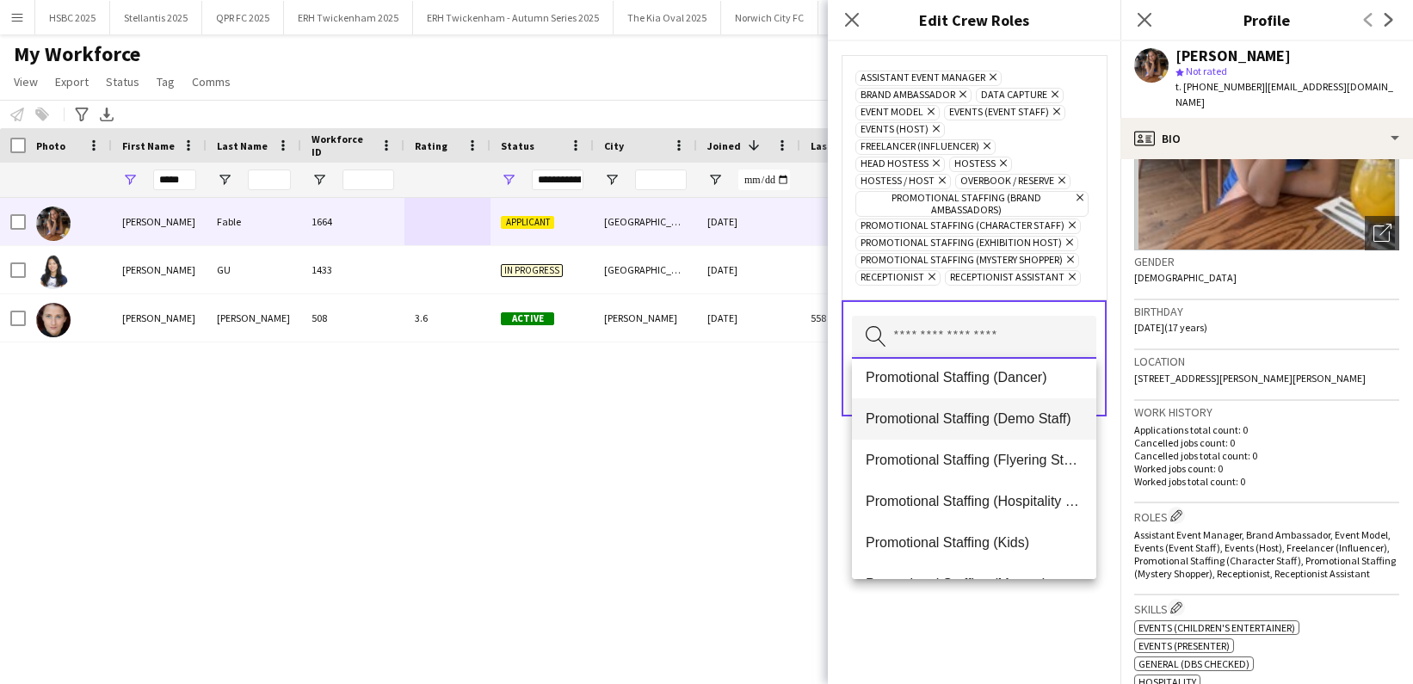
scroll to position [386, 0]
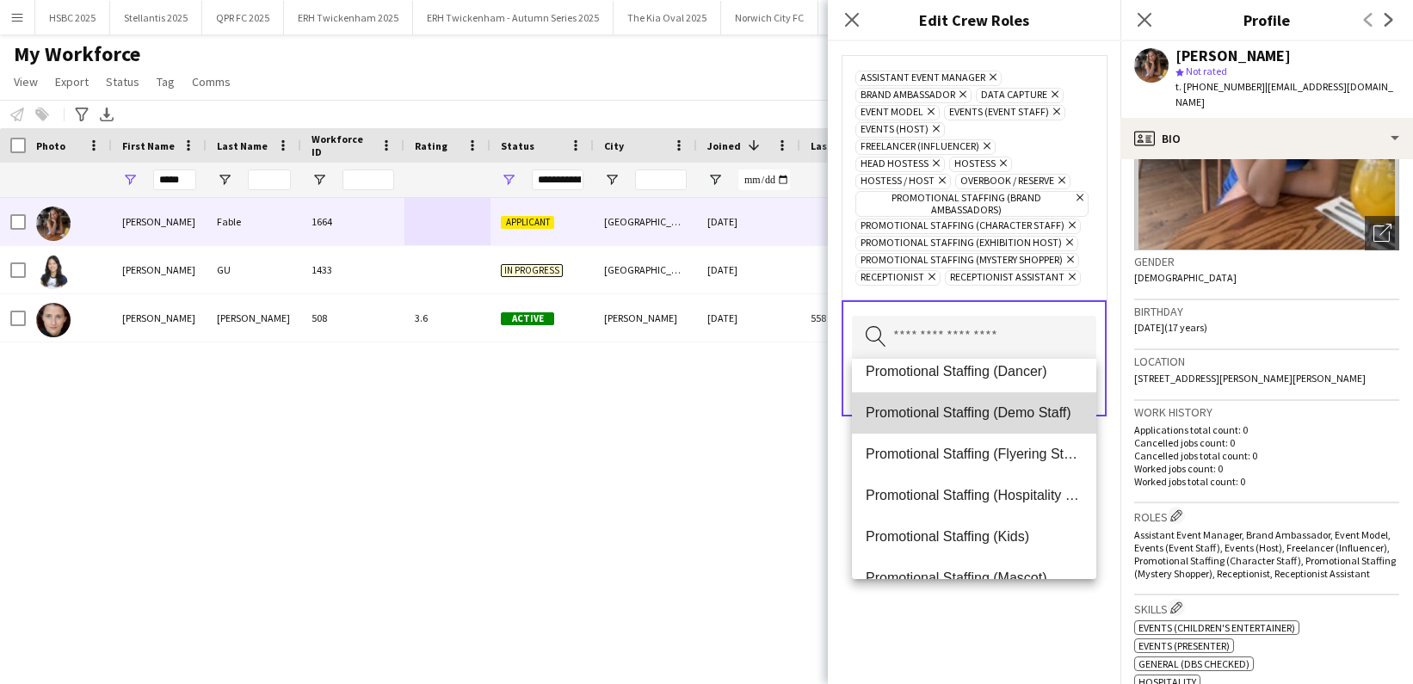
click at [949, 418] on span "Promotional Staffing (Demo Staff)" at bounding box center [974, 413] width 217 height 16
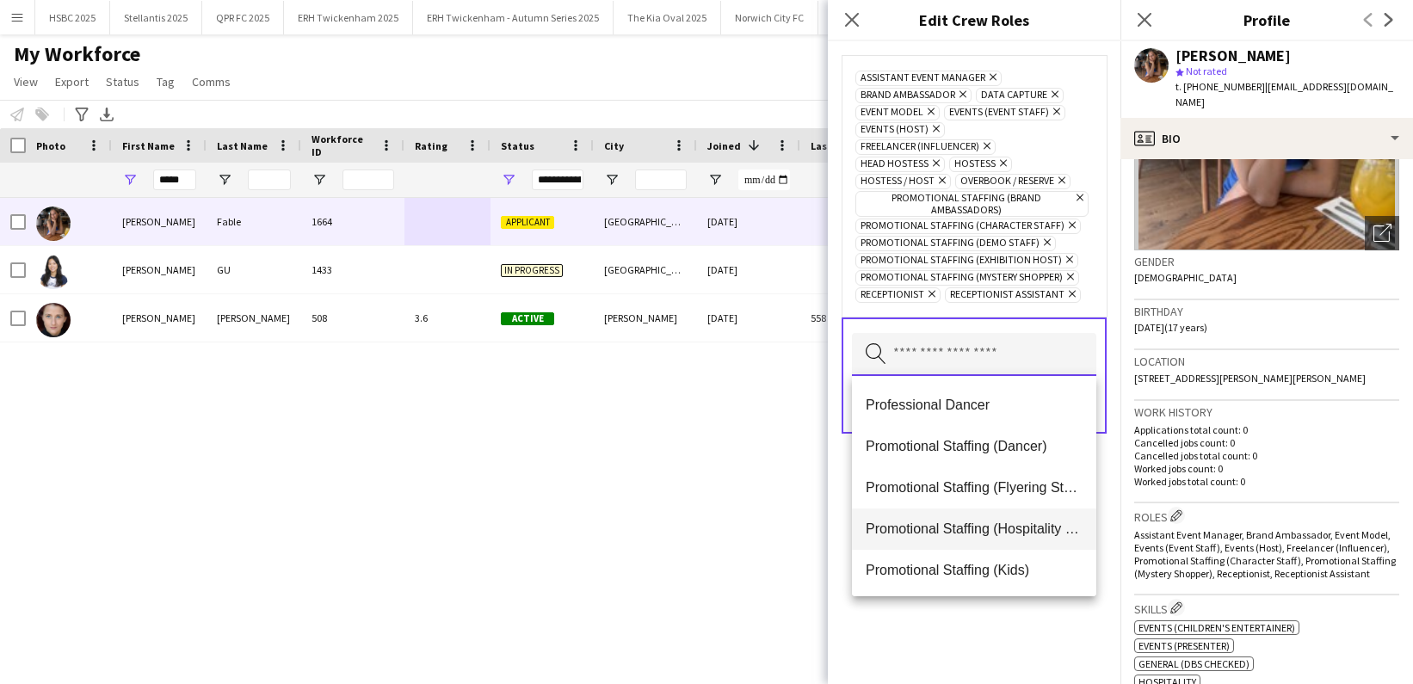
scroll to position [332, 0]
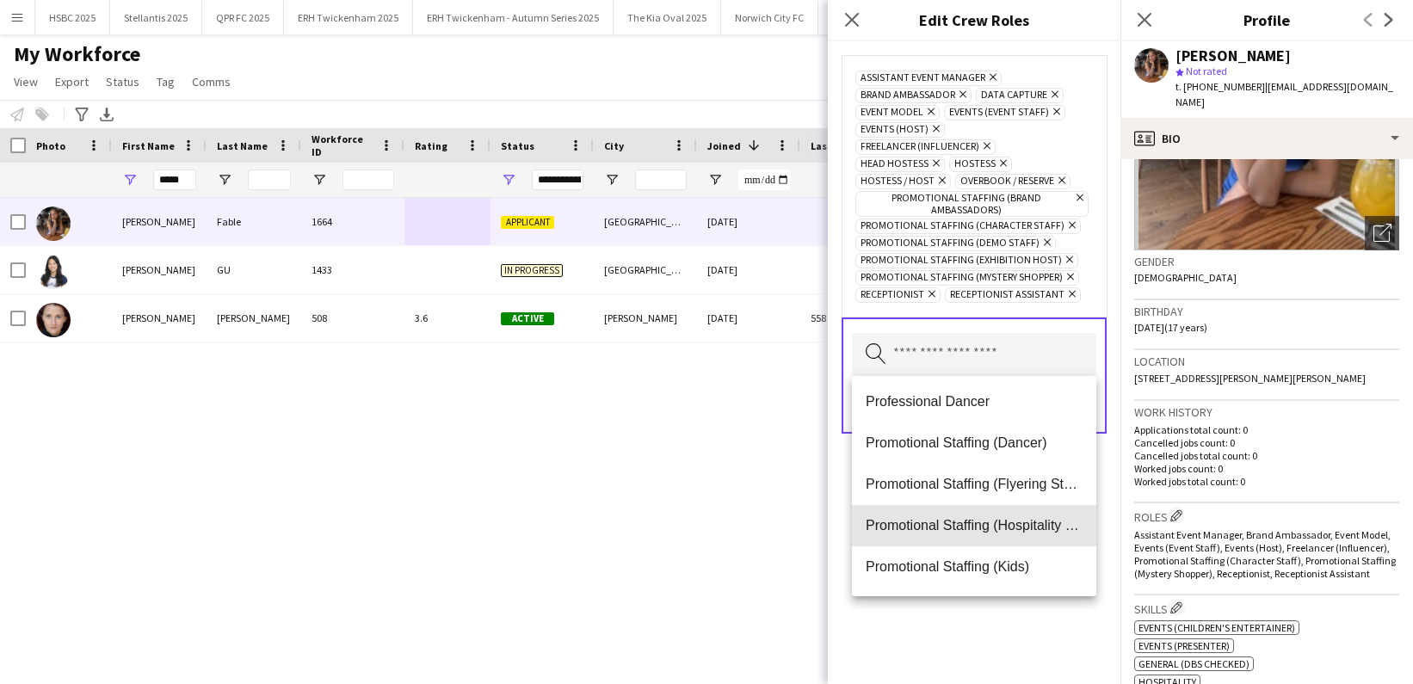
click at [967, 513] on mat-option "Promotional Staffing (Hospitality Staff)" at bounding box center [974, 525] width 244 height 41
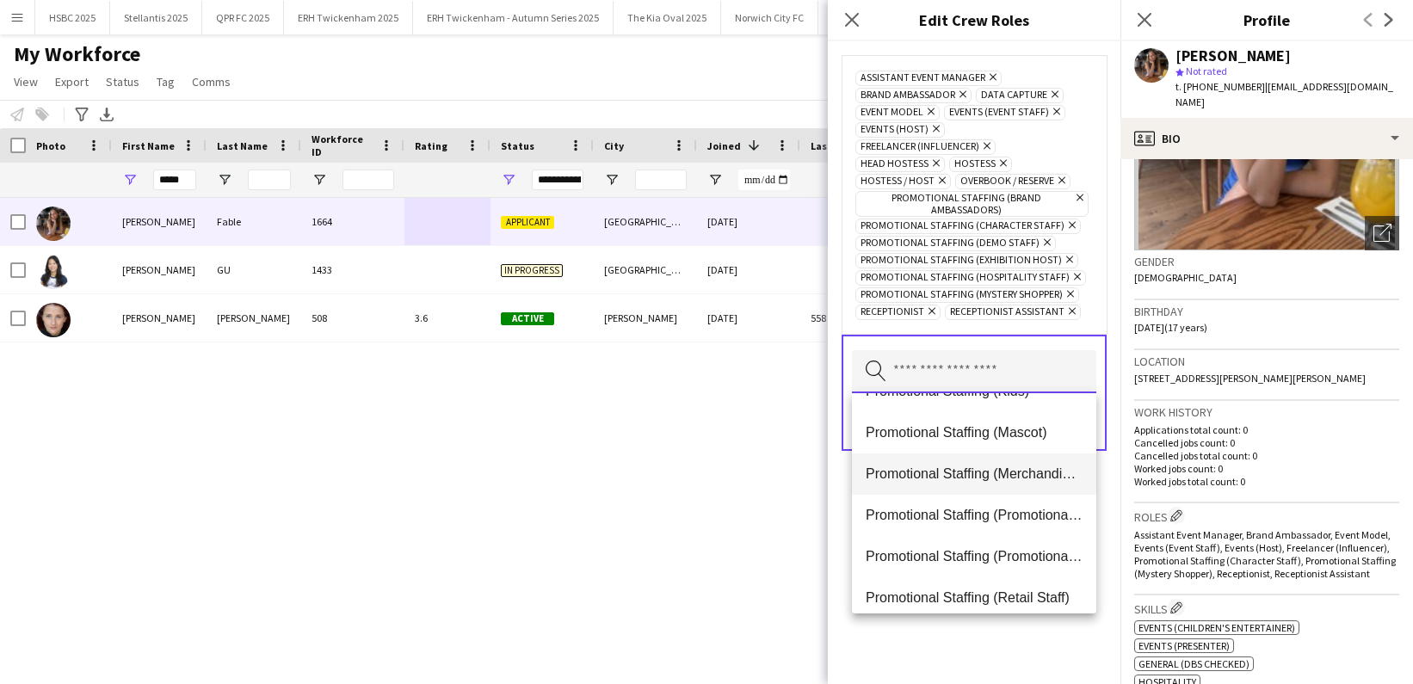
scroll to position [536, 0]
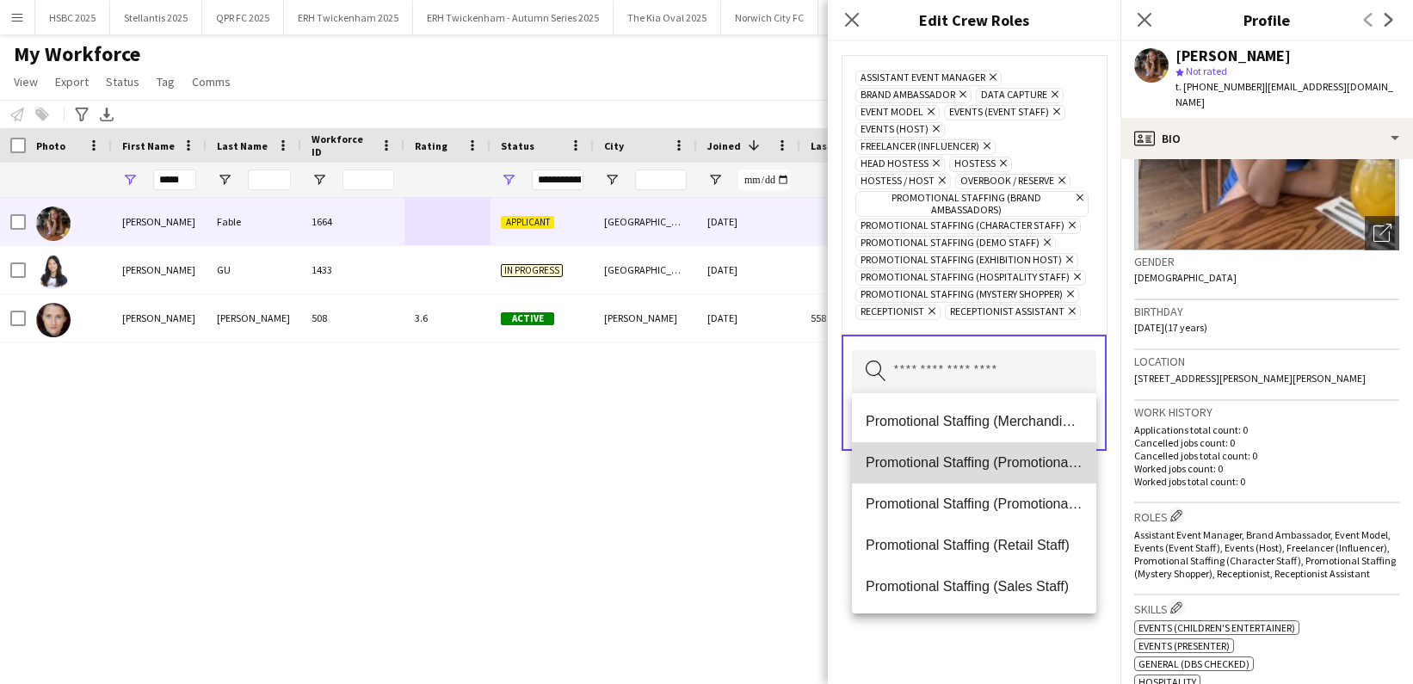
click at [968, 470] on span "Promotional Staffing (Promotional models)" at bounding box center [974, 462] width 217 height 16
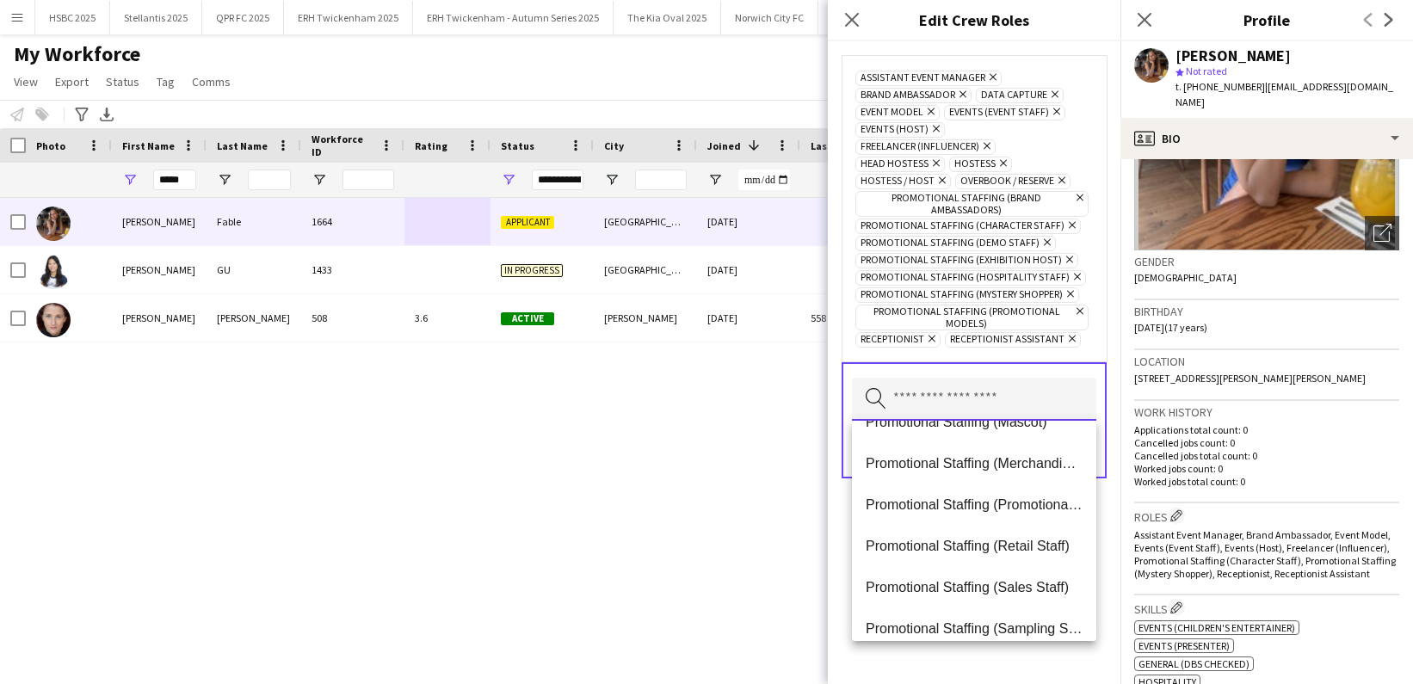
scroll to position [535, 0]
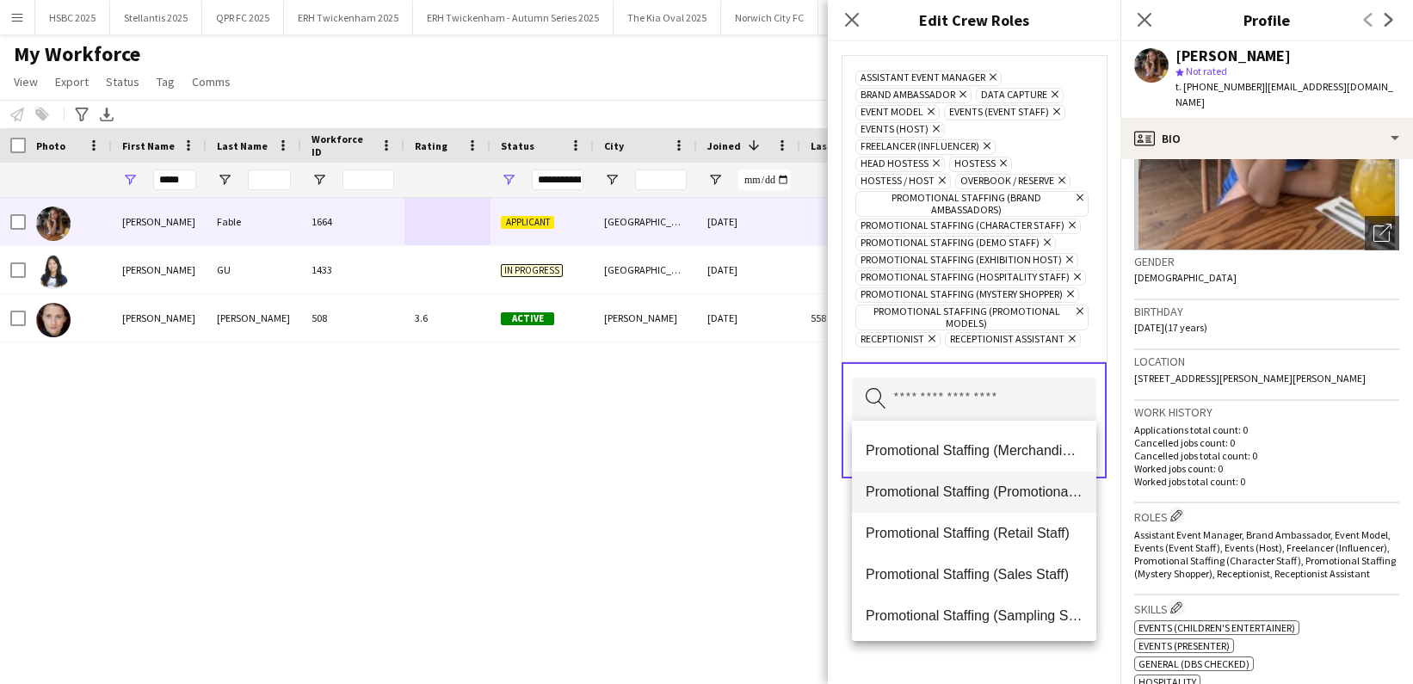
click at [971, 490] on span "Promotional Staffing (Promotional Staff)" at bounding box center [974, 492] width 217 height 16
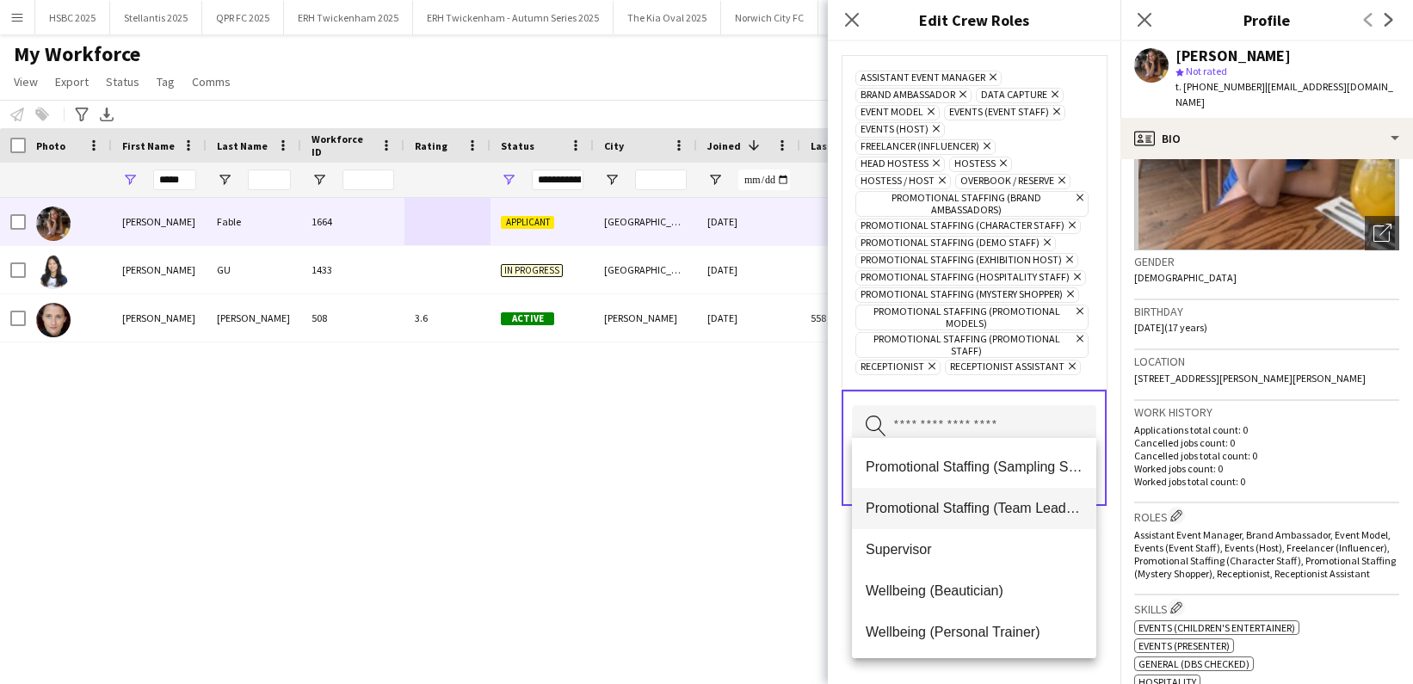
scroll to position [660, 0]
click at [974, 499] on span "Promotional Staffing (Team Leader)" at bounding box center [974, 507] width 217 height 16
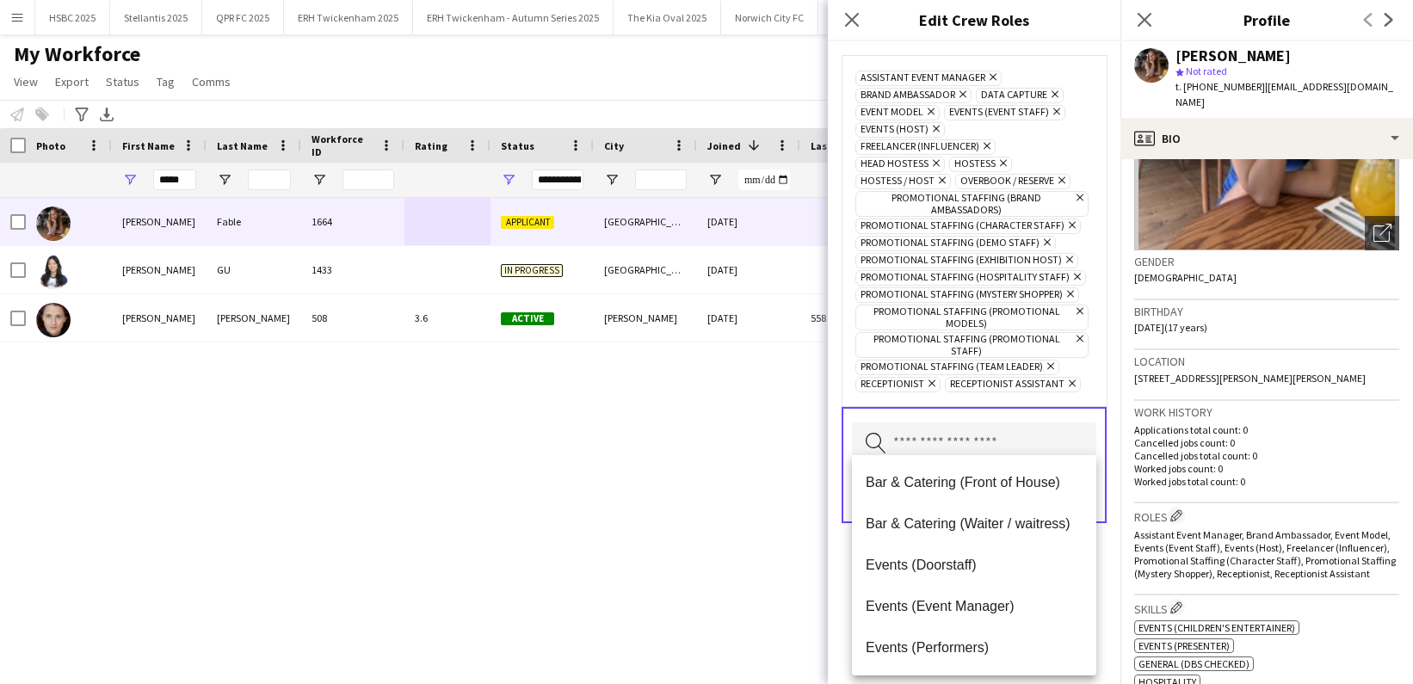
click at [1109, 557] on form "Assistant Event Manager Remove Brand Ambassador Remove Data Capture Remove Even…" at bounding box center [974, 306] width 293 height 530
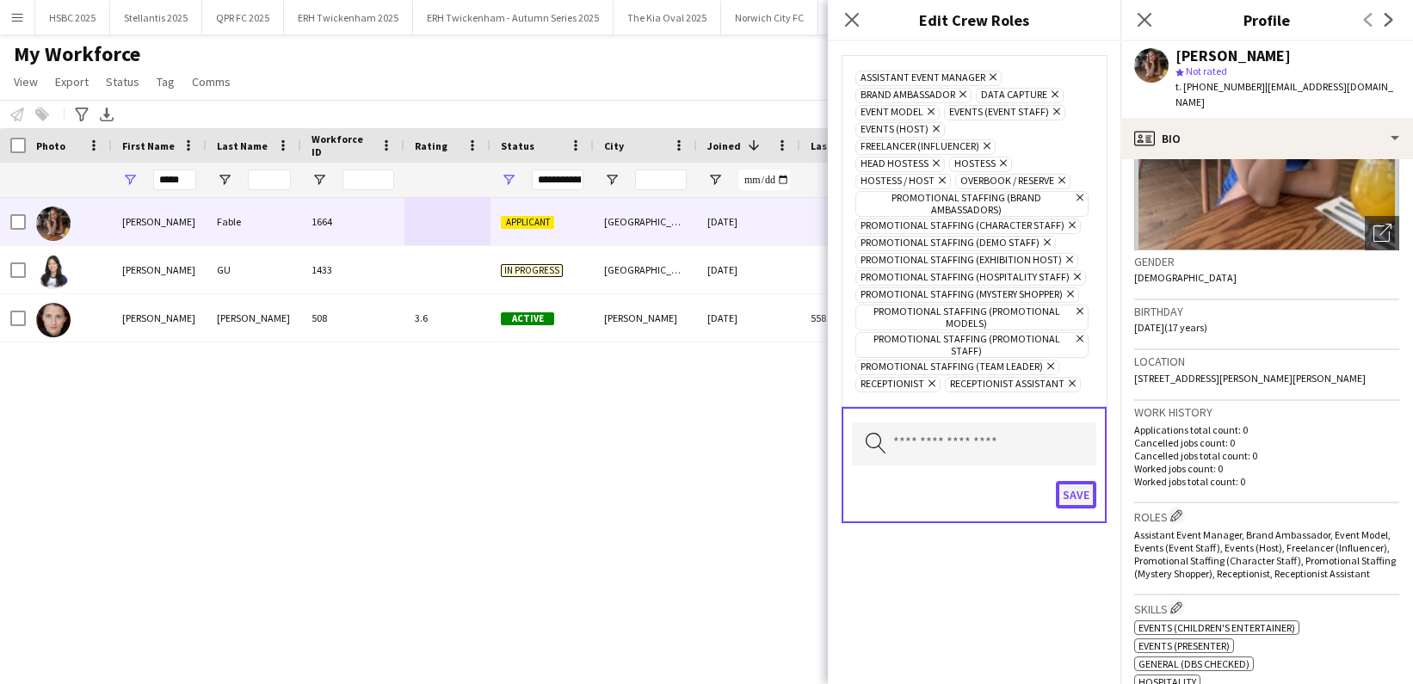
click at [1067, 482] on button "Save" at bounding box center [1076, 495] width 40 height 28
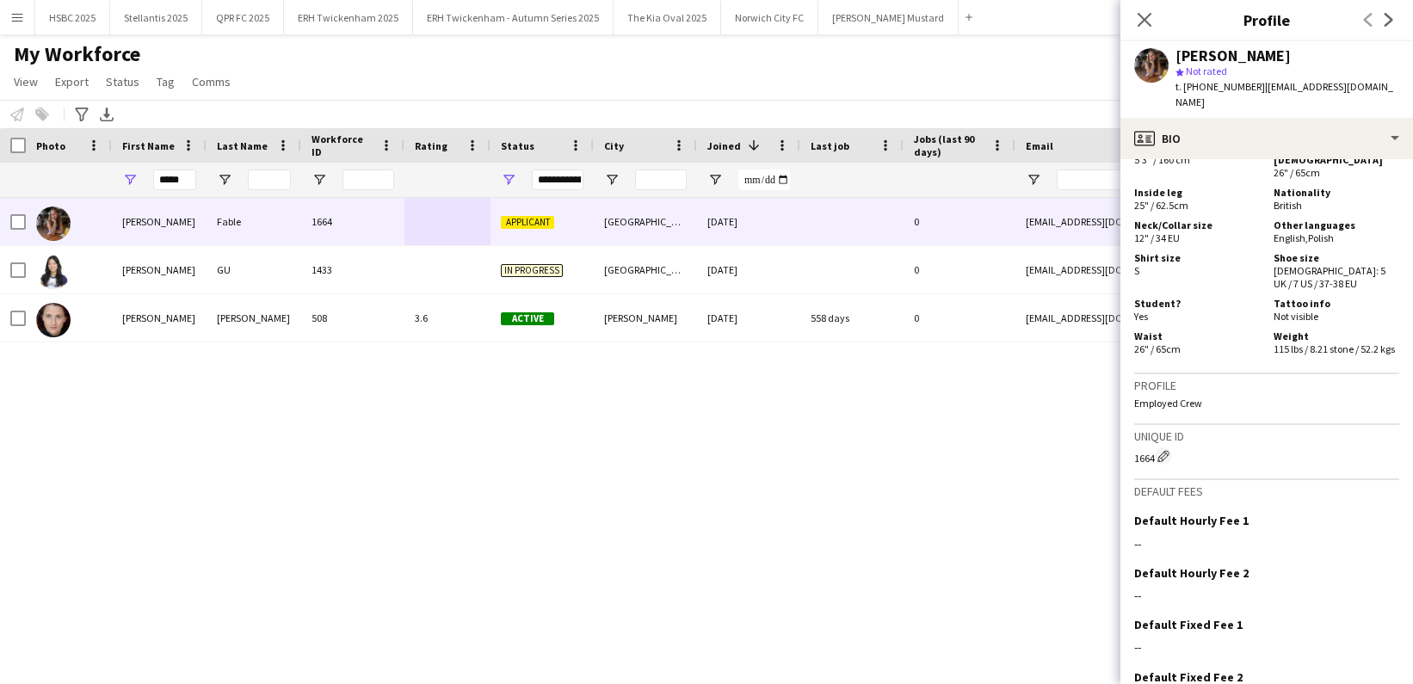
scroll to position [1344, 0]
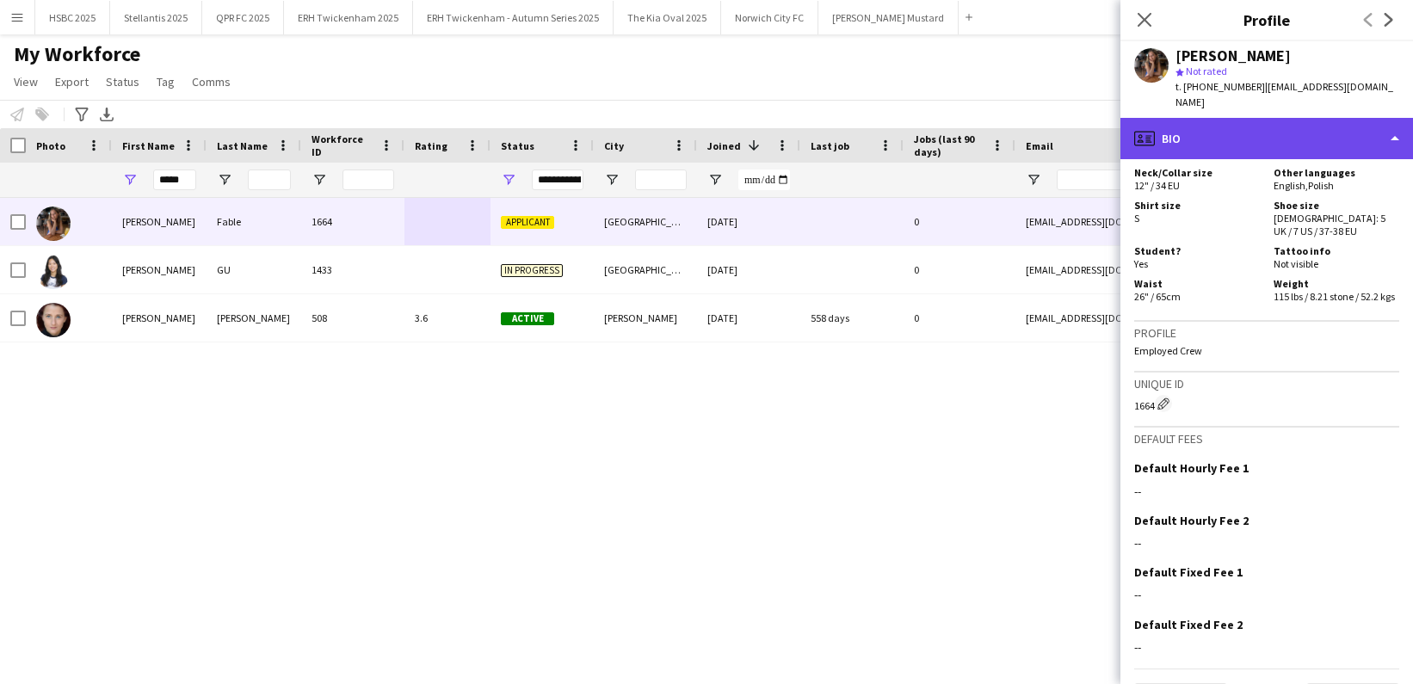
click at [1261, 119] on div "profile Bio" at bounding box center [1267, 138] width 293 height 41
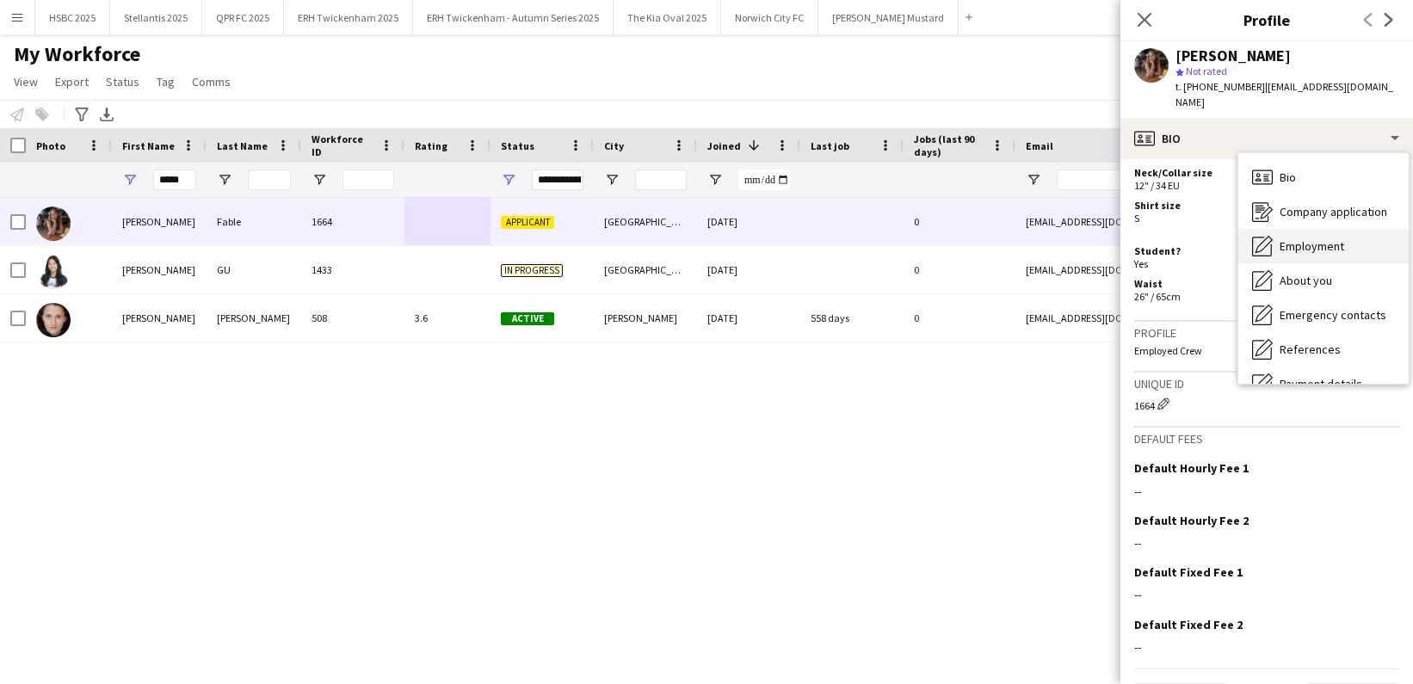
click at [1327, 238] on span "Employment" at bounding box center [1312, 245] width 65 height 15
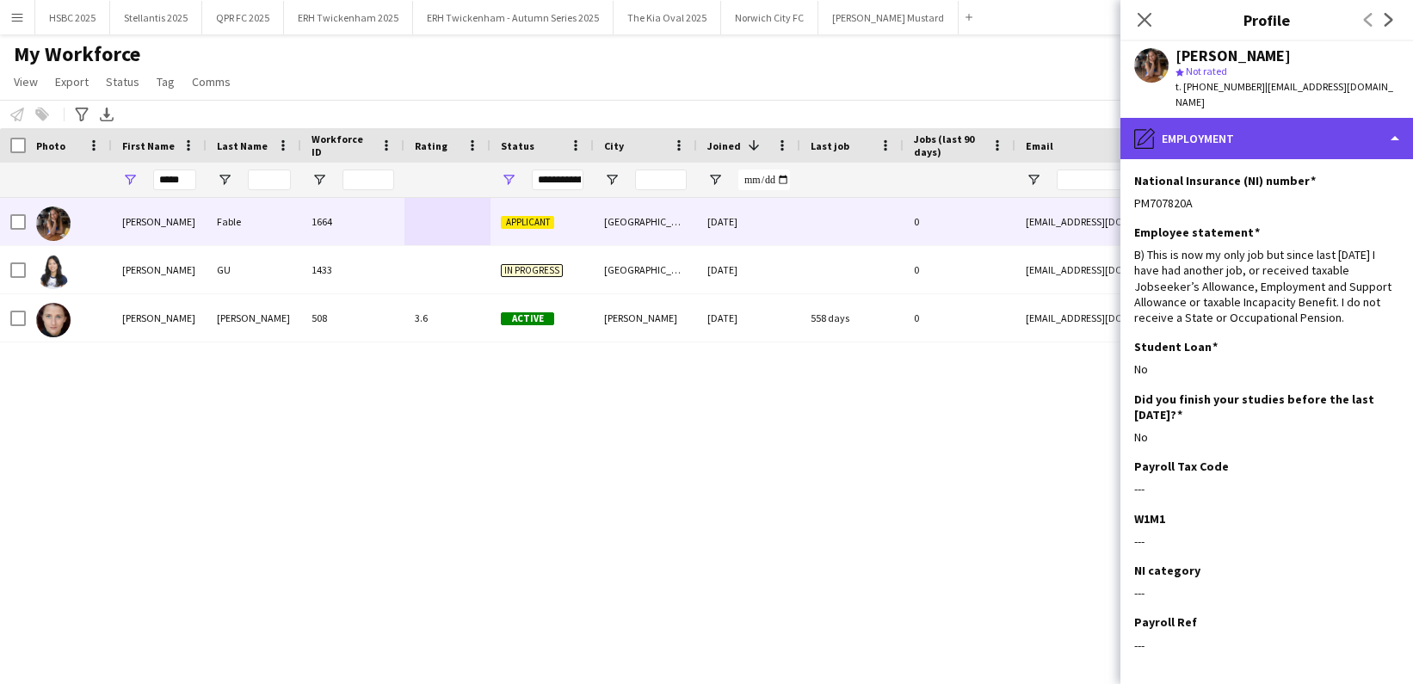
click at [1274, 121] on div "pencil4 Employment" at bounding box center [1267, 138] width 293 height 41
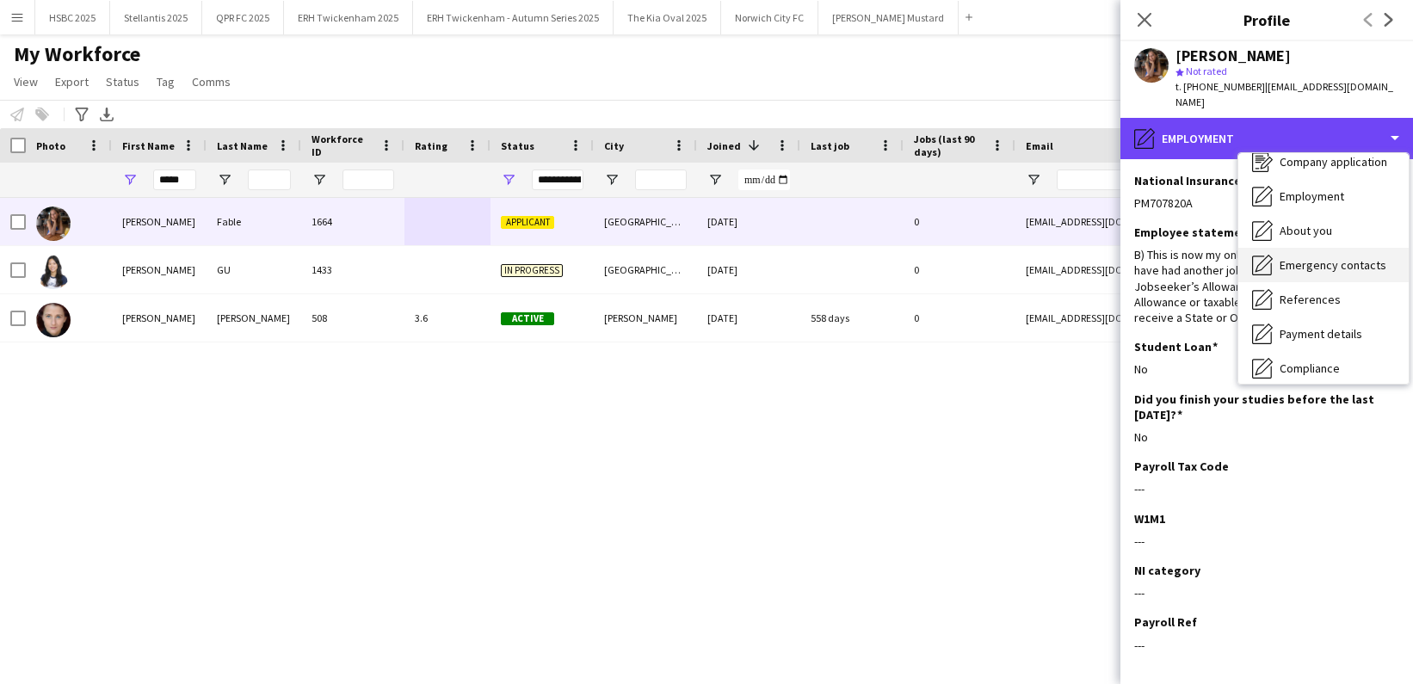
scroll to position [53, 0]
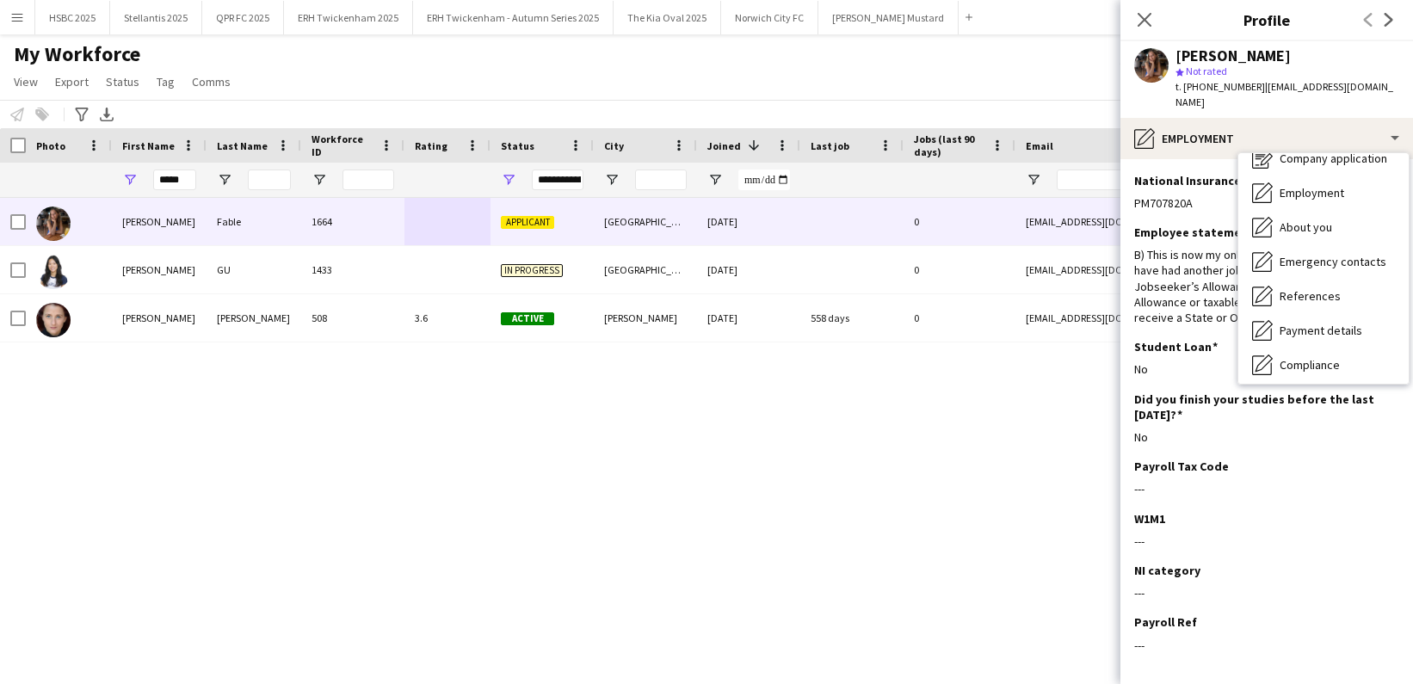
click at [1326, 323] on span "Payment details" at bounding box center [1321, 330] width 83 height 15
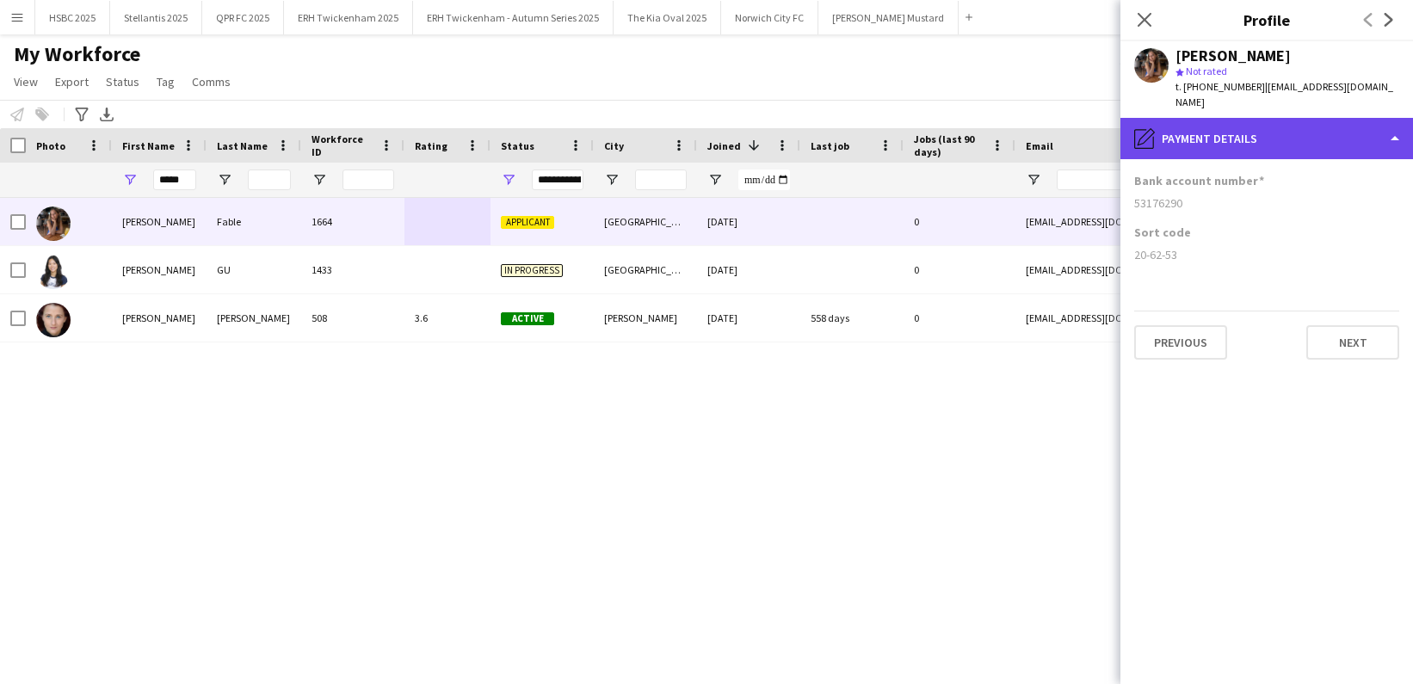
click at [1254, 122] on div "pencil4 Payment details" at bounding box center [1267, 138] width 293 height 41
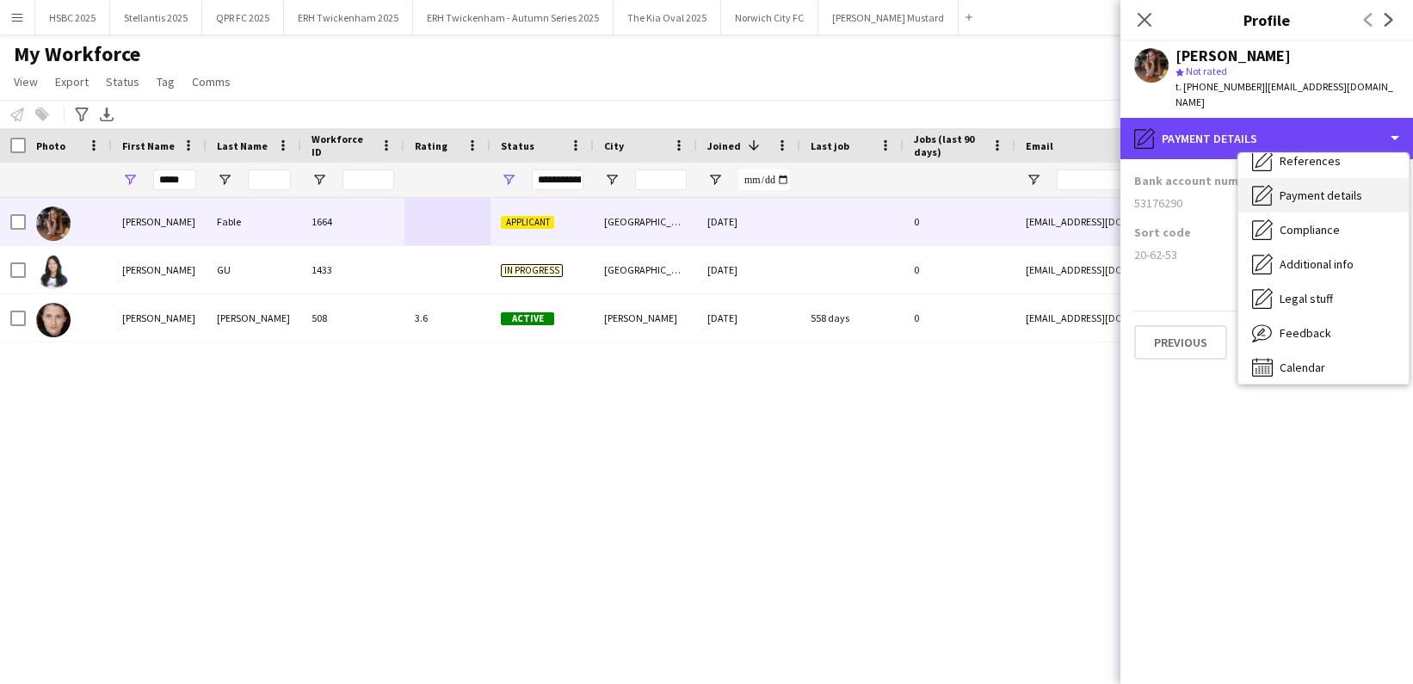
scroll to position [196, 0]
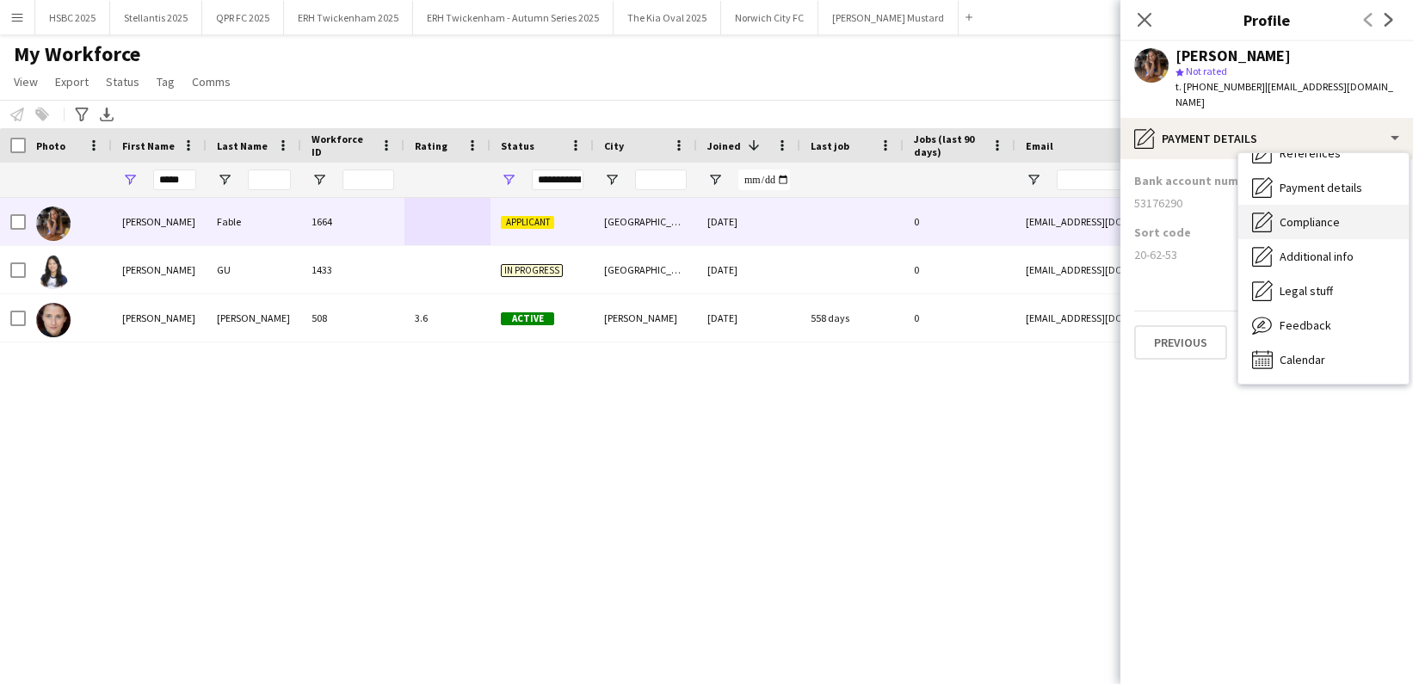
click at [1329, 214] on span "Compliance" at bounding box center [1310, 221] width 60 height 15
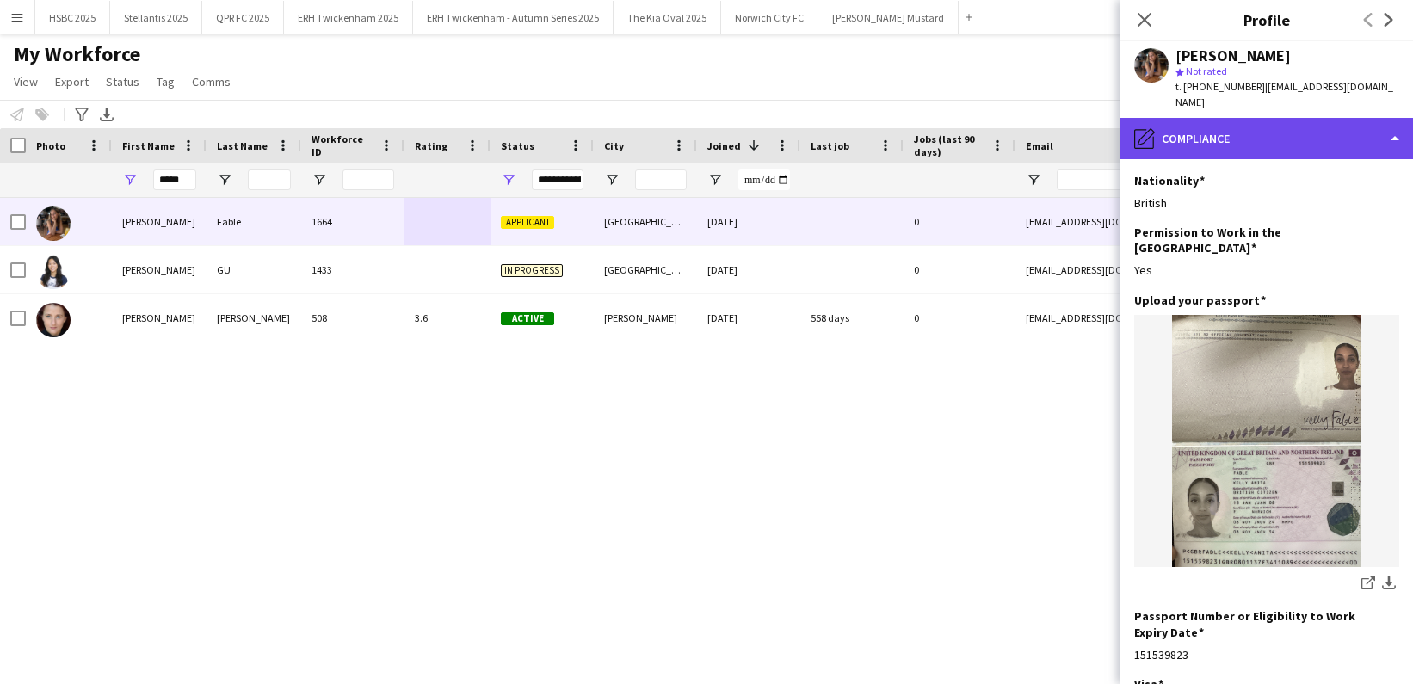
click at [1291, 131] on div "pencil4 Compliance" at bounding box center [1267, 138] width 293 height 41
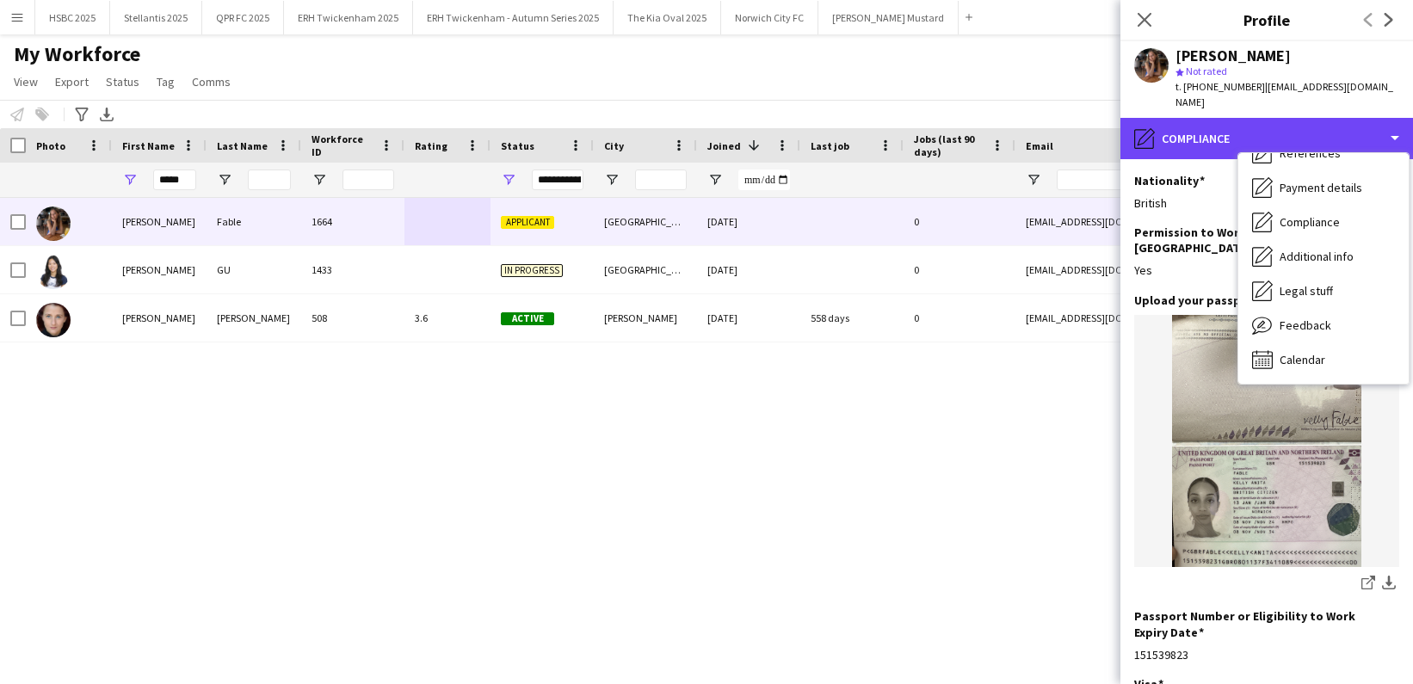
scroll to position [0, 0]
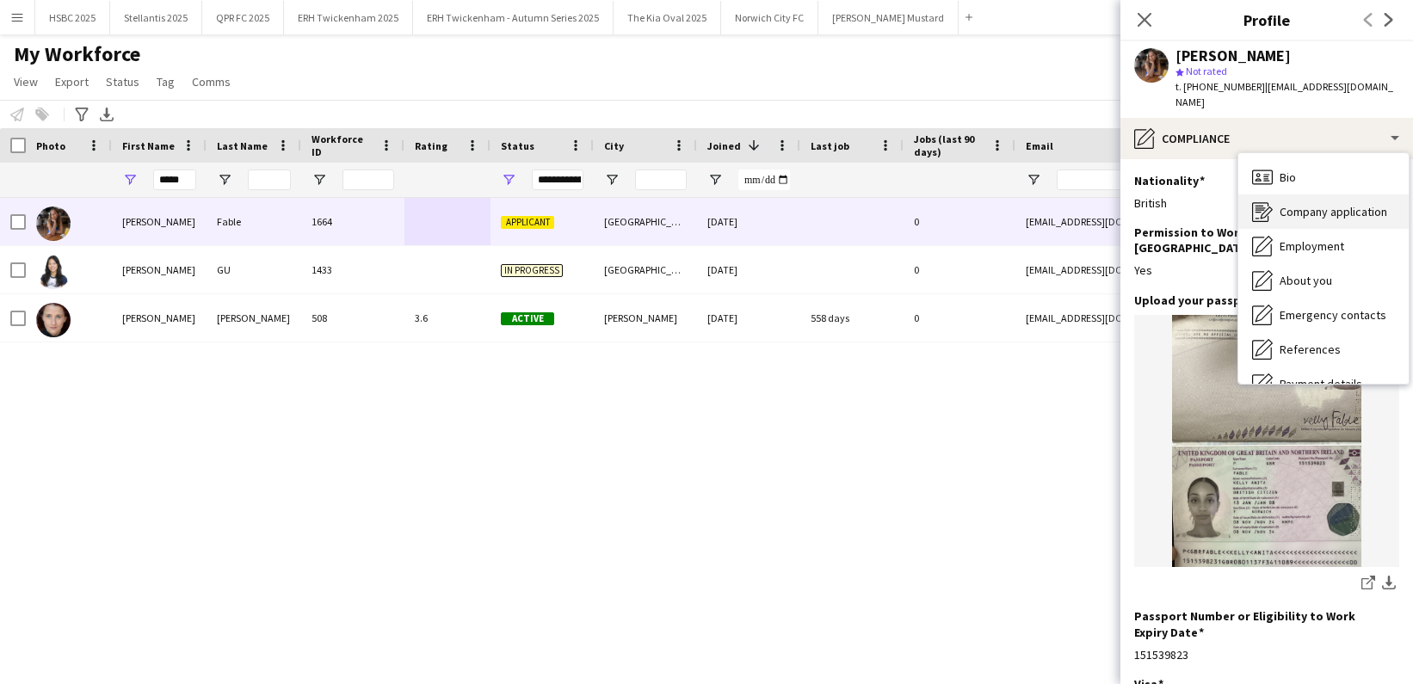
click at [1342, 204] on span "Company application" at bounding box center [1334, 211] width 108 height 15
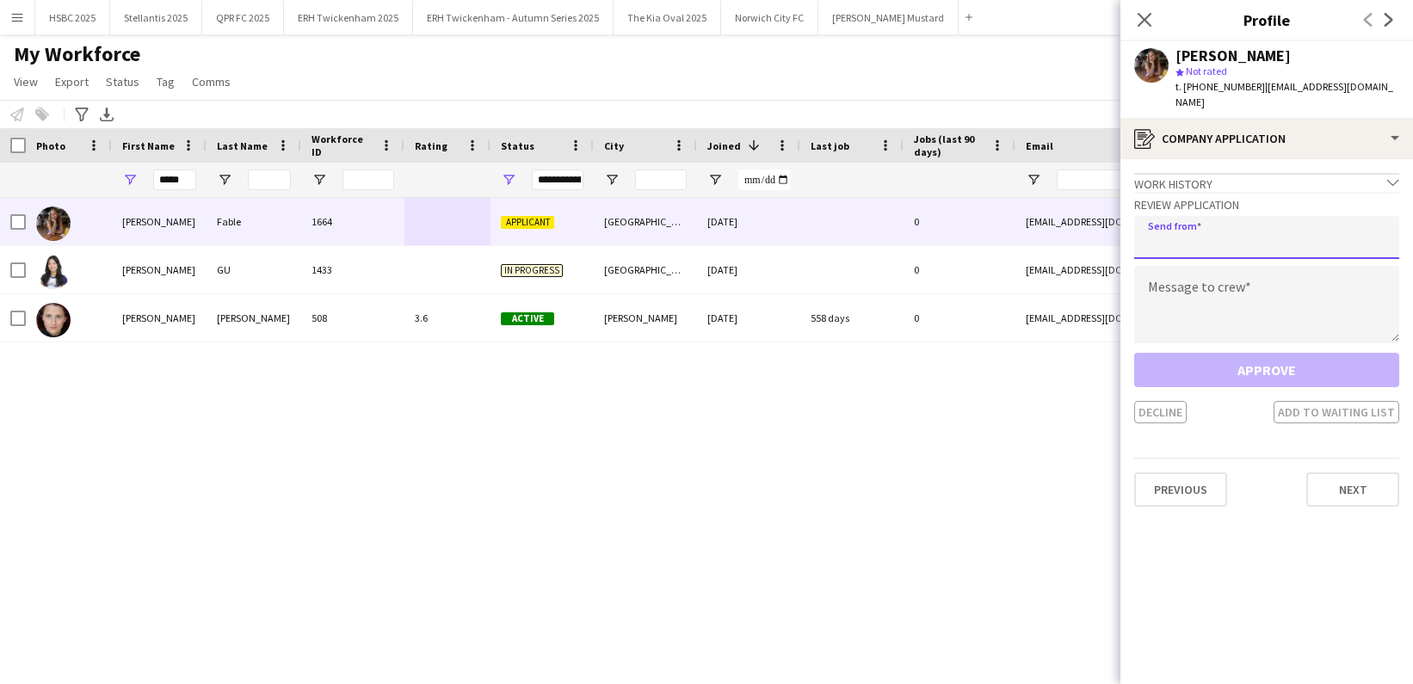
click at [1285, 236] on input "email" at bounding box center [1266, 237] width 265 height 43
type input "**********"
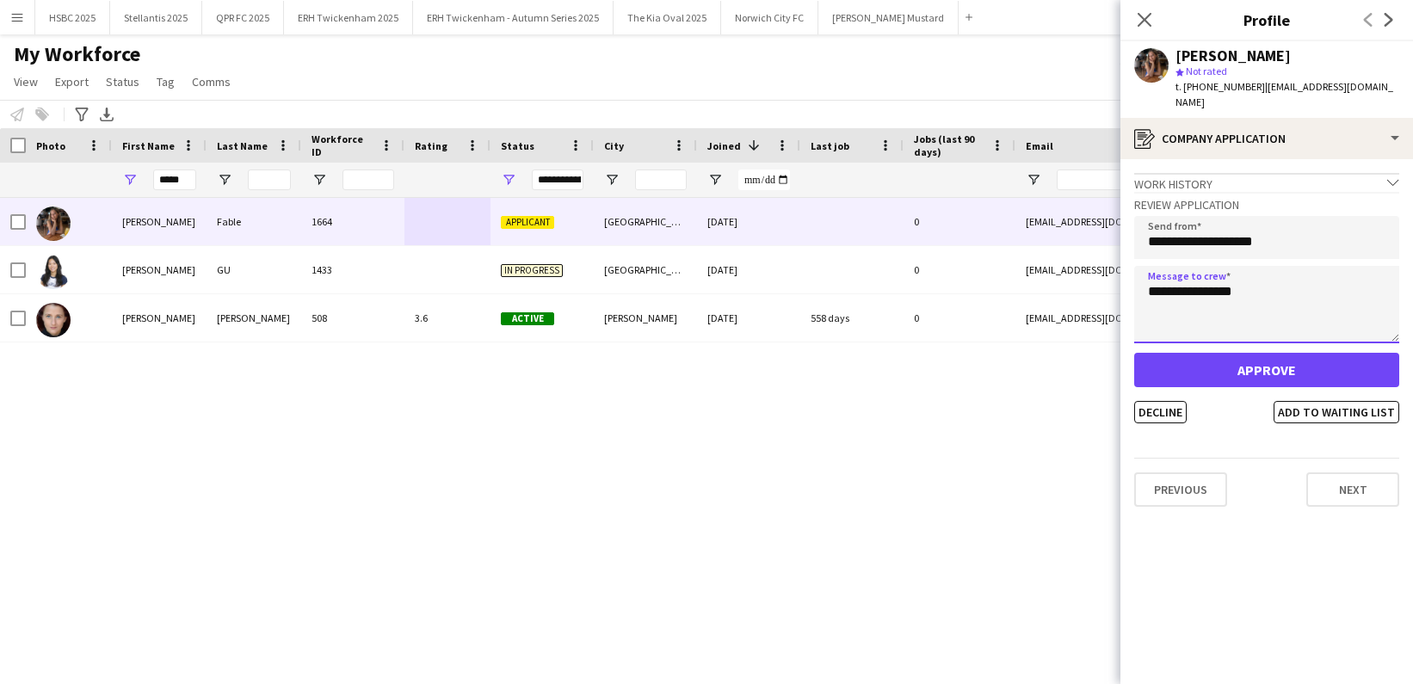
type textarea "**********"
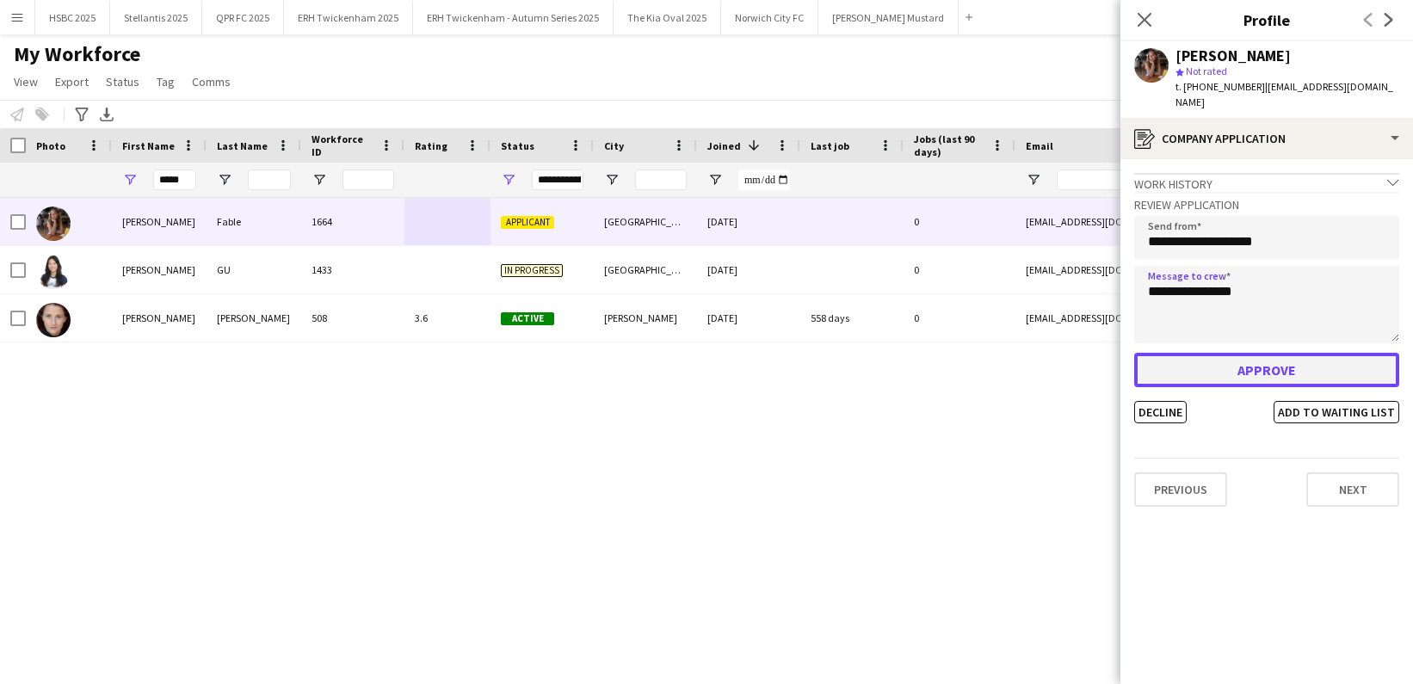
click at [1284, 354] on button "Approve" at bounding box center [1266, 370] width 265 height 34
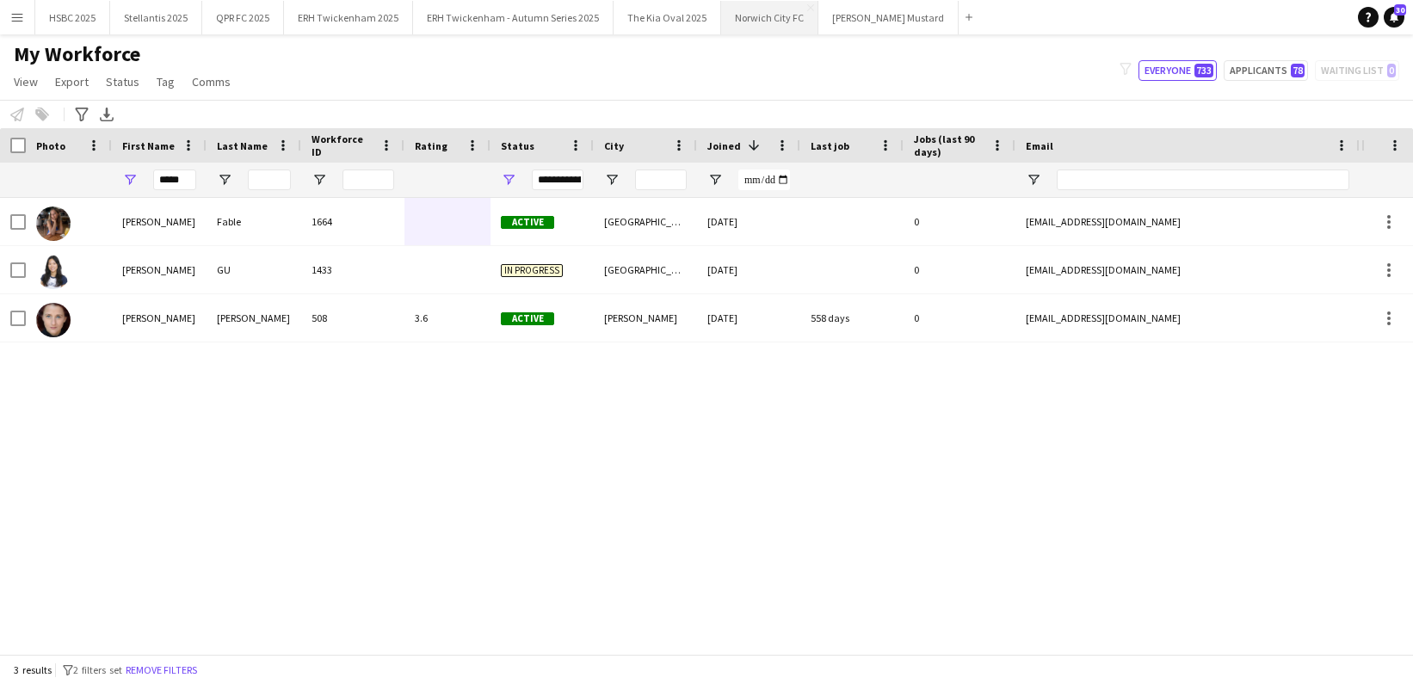
click at [757, 12] on button "Norwich City FC Close" at bounding box center [769, 18] width 97 height 34
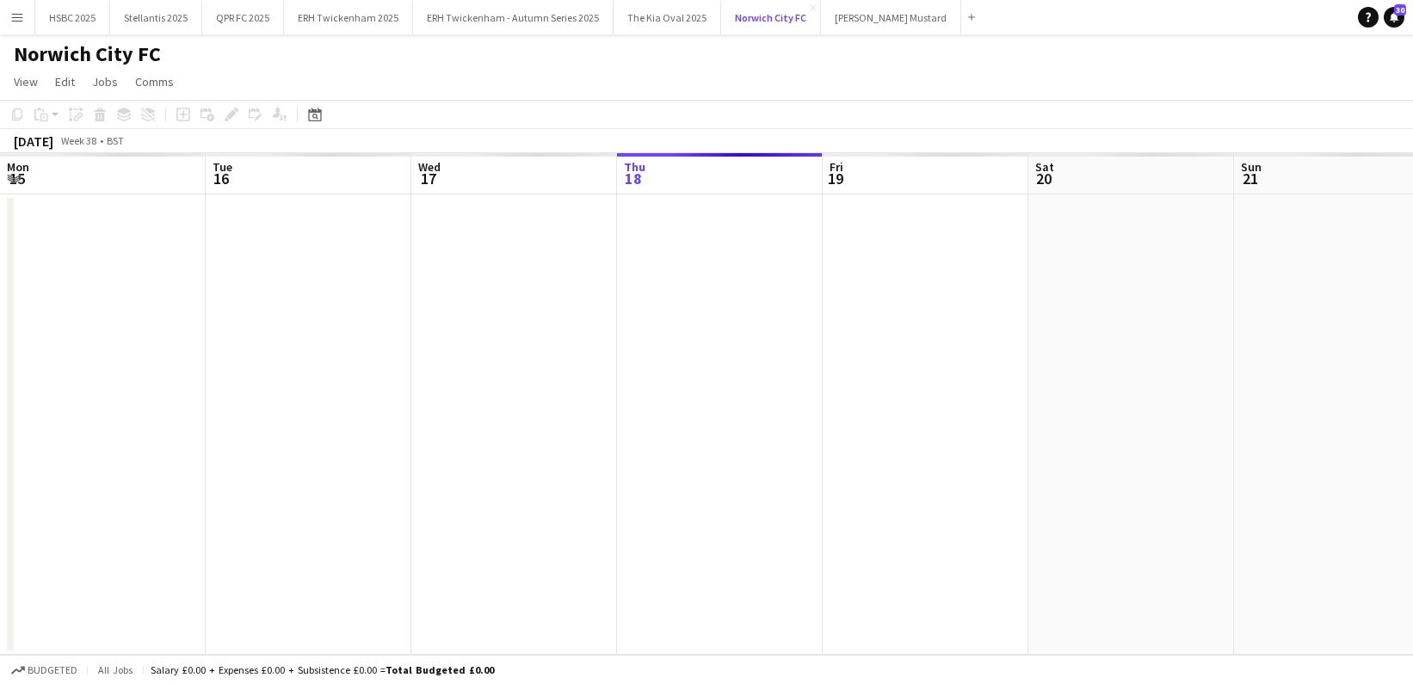
scroll to position [0, 411]
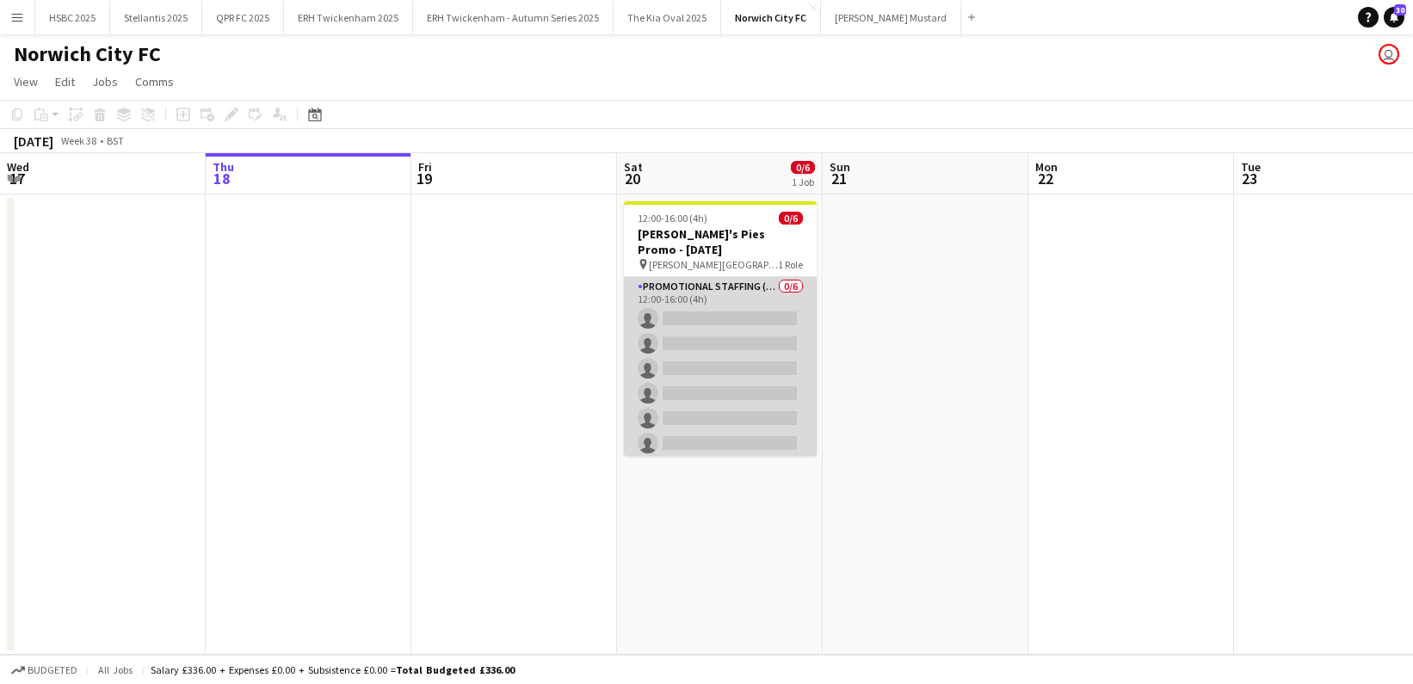
click at [718, 326] on app-card-role "Promotional Staffing (Brand Ambassadors) 0/6 12:00-16:00 (4h) single-neutral-ac…" at bounding box center [720, 368] width 193 height 183
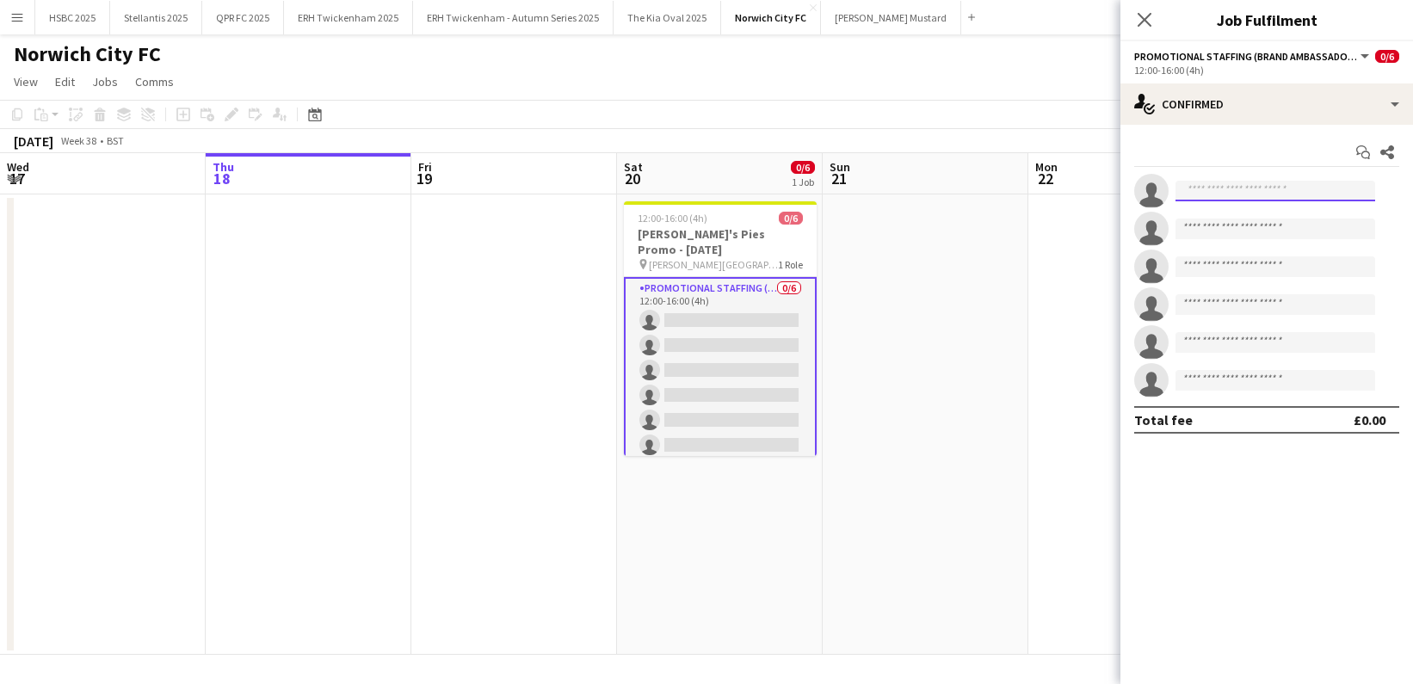
click at [1208, 187] on input at bounding box center [1276, 191] width 200 height 21
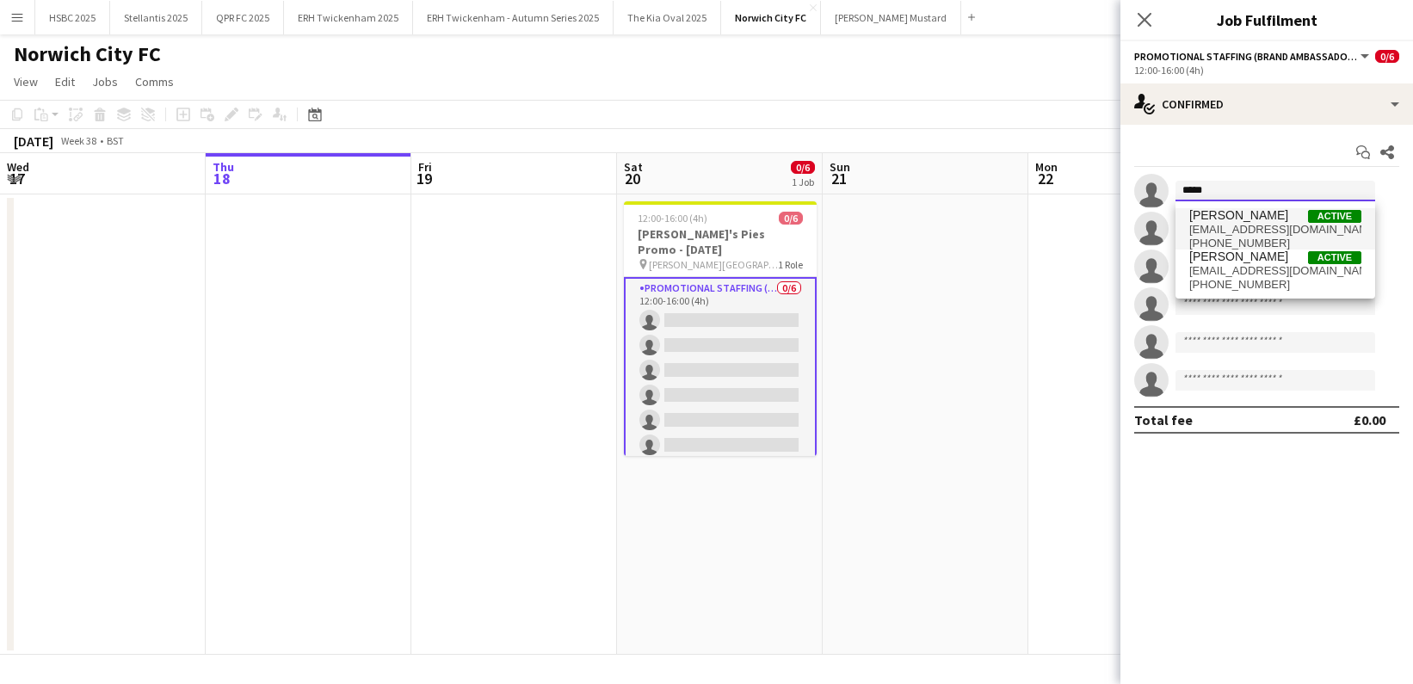
type input "*****"
click at [1215, 221] on span "[PERSON_NAME]" at bounding box center [1239, 215] width 99 height 15
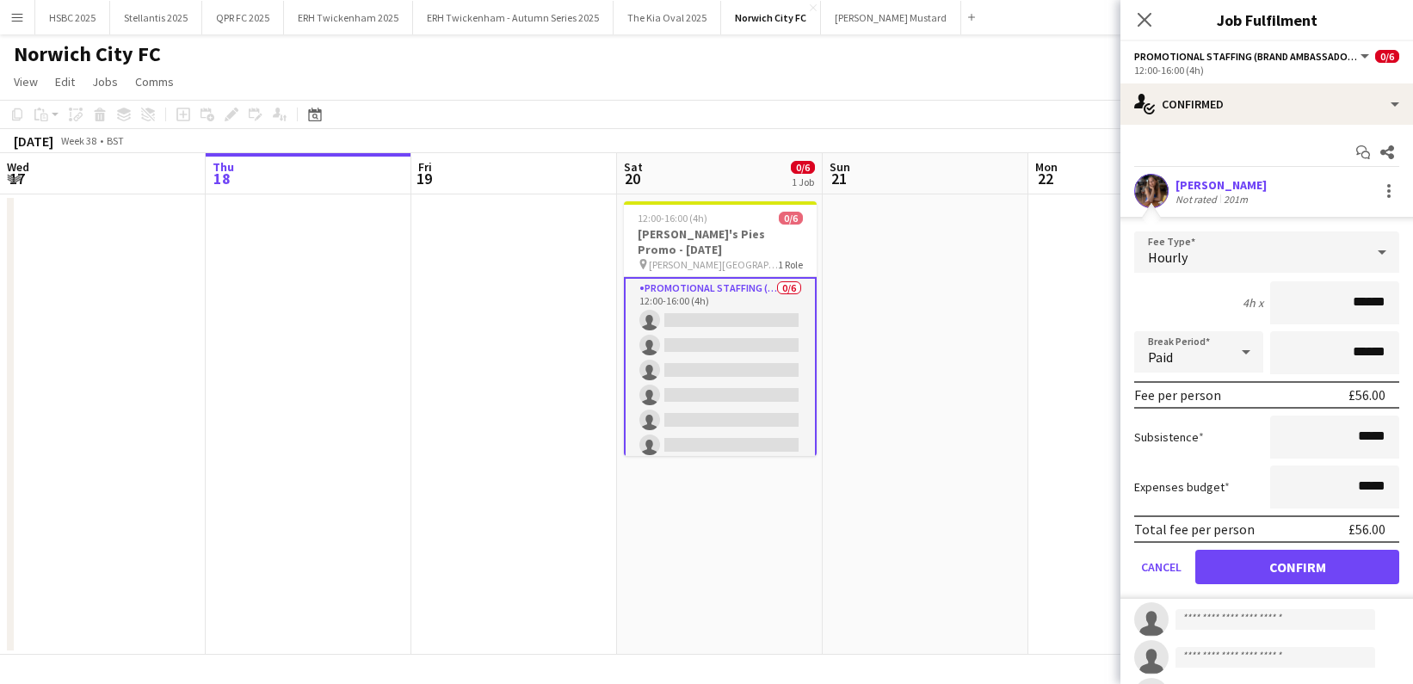
click button "Confirm" at bounding box center [1298, 567] width 204 height 34
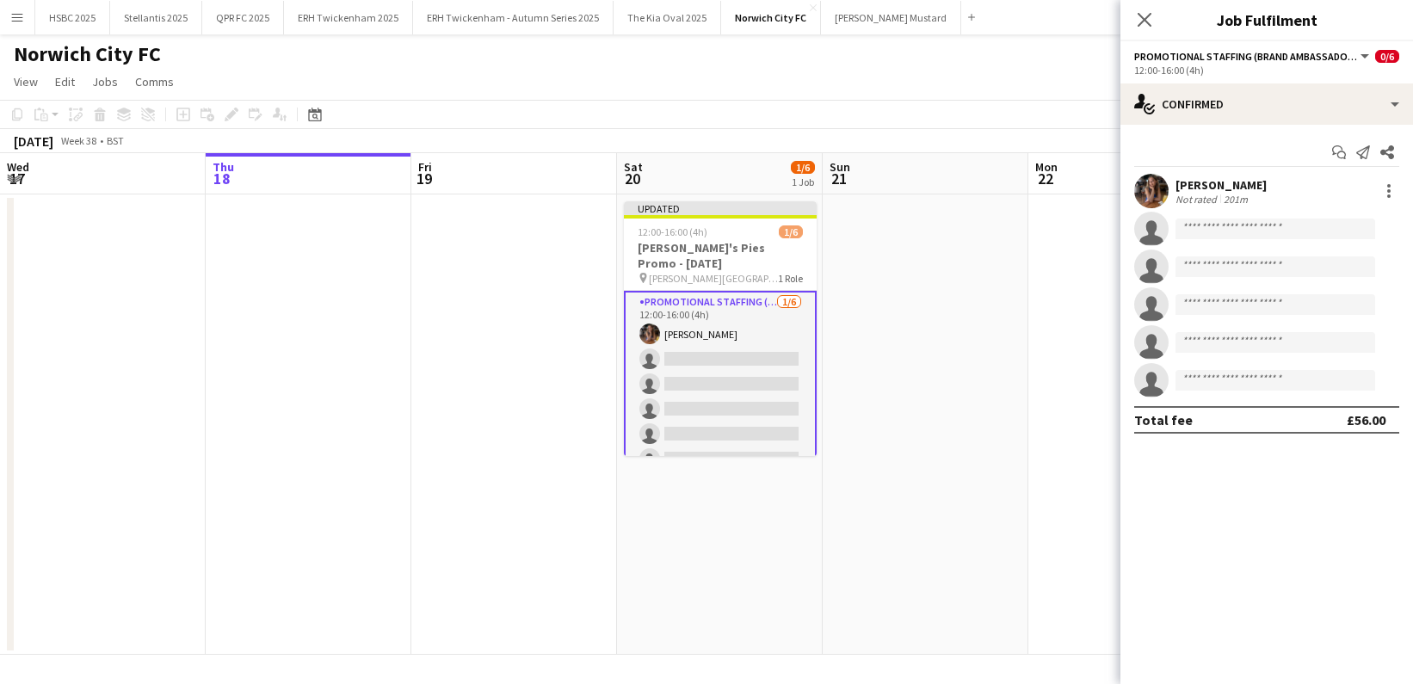
click at [939, 311] on app-date-cell at bounding box center [926, 425] width 206 height 460
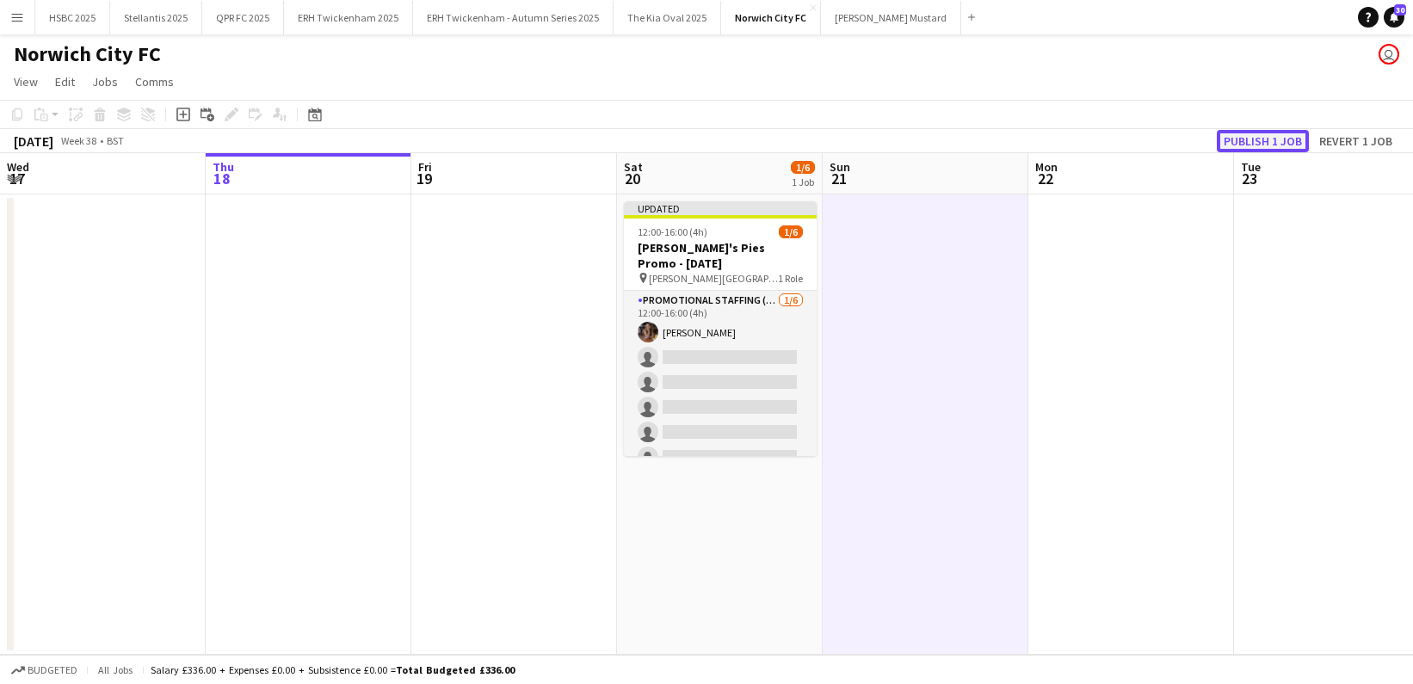
click at [1271, 134] on button "Publish 1 job" at bounding box center [1263, 141] width 92 height 22
